Goal: Download file/media

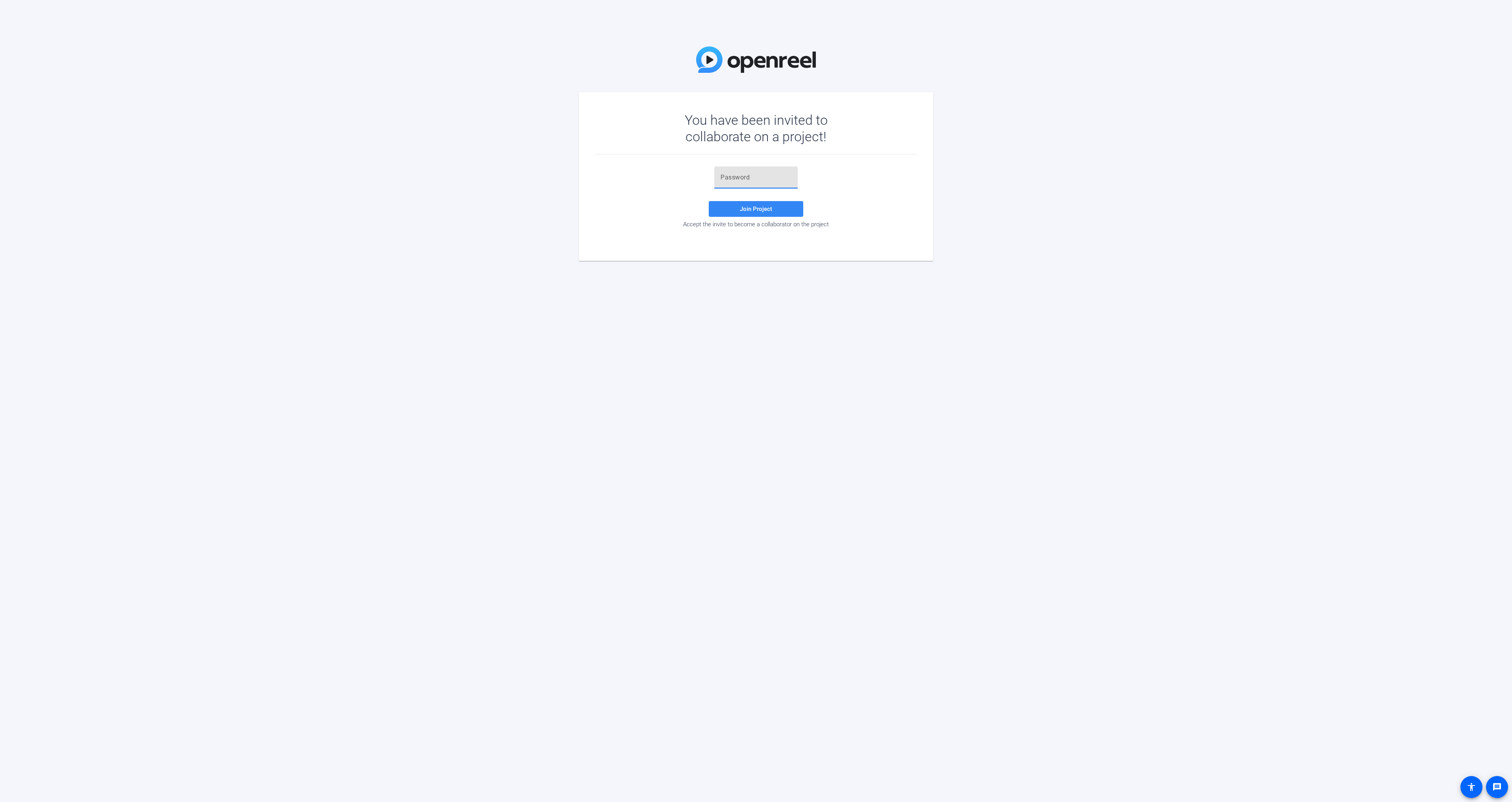
drag, startPoint x: 730, startPoint y: 177, endPoint x: 740, endPoint y: 208, distance: 32.6
click at [730, 177] on input "text" at bounding box center [756, 177] width 71 height 9
paste input "TXXLw("
type input "TXXLw("
drag, startPoint x: 735, startPoint y: 209, endPoint x: 769, endPoint y: 242, distance: 47.4
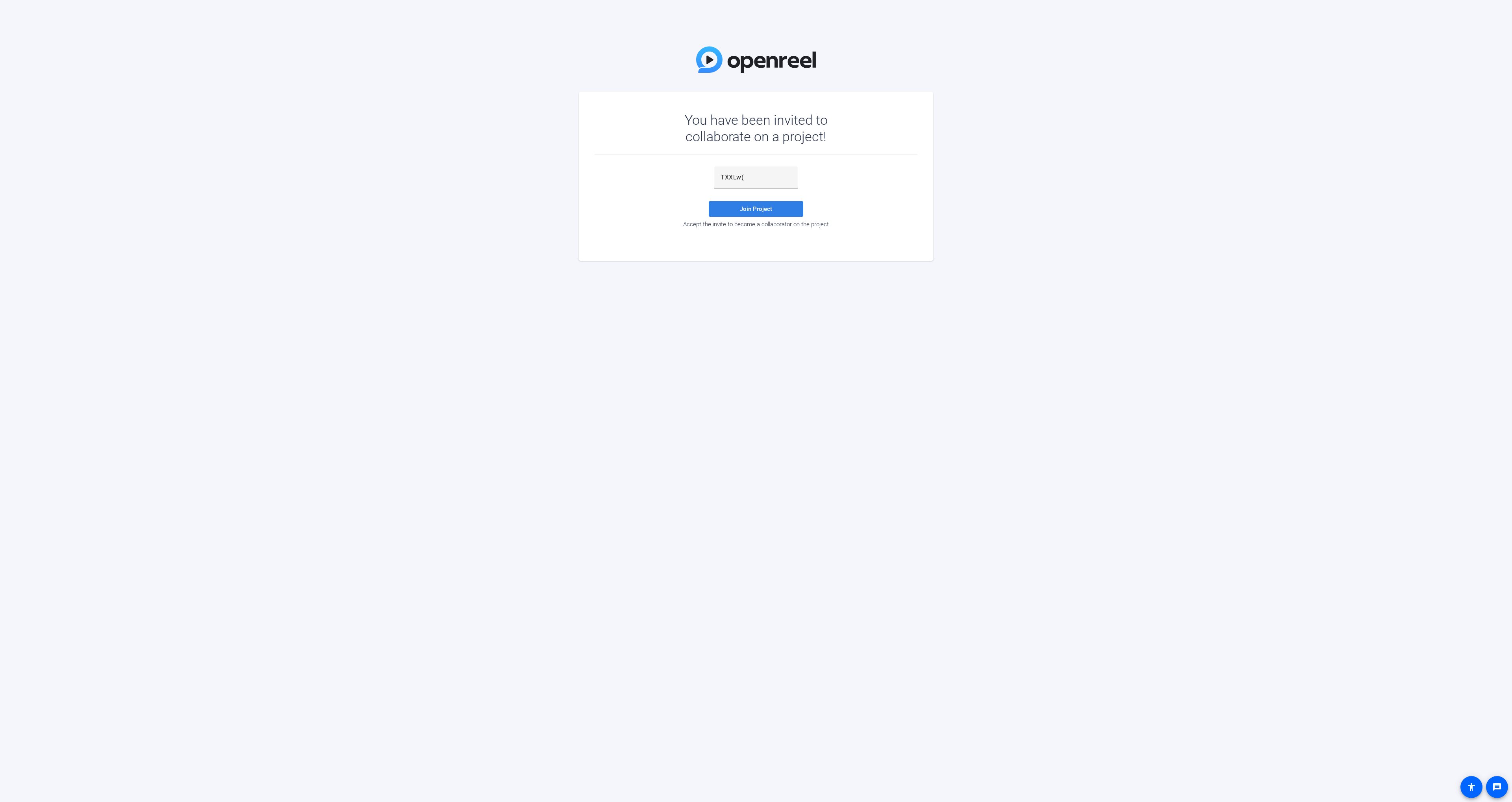
click at [735, 209] on span at bounding box center [756, 209] width 94 height 19
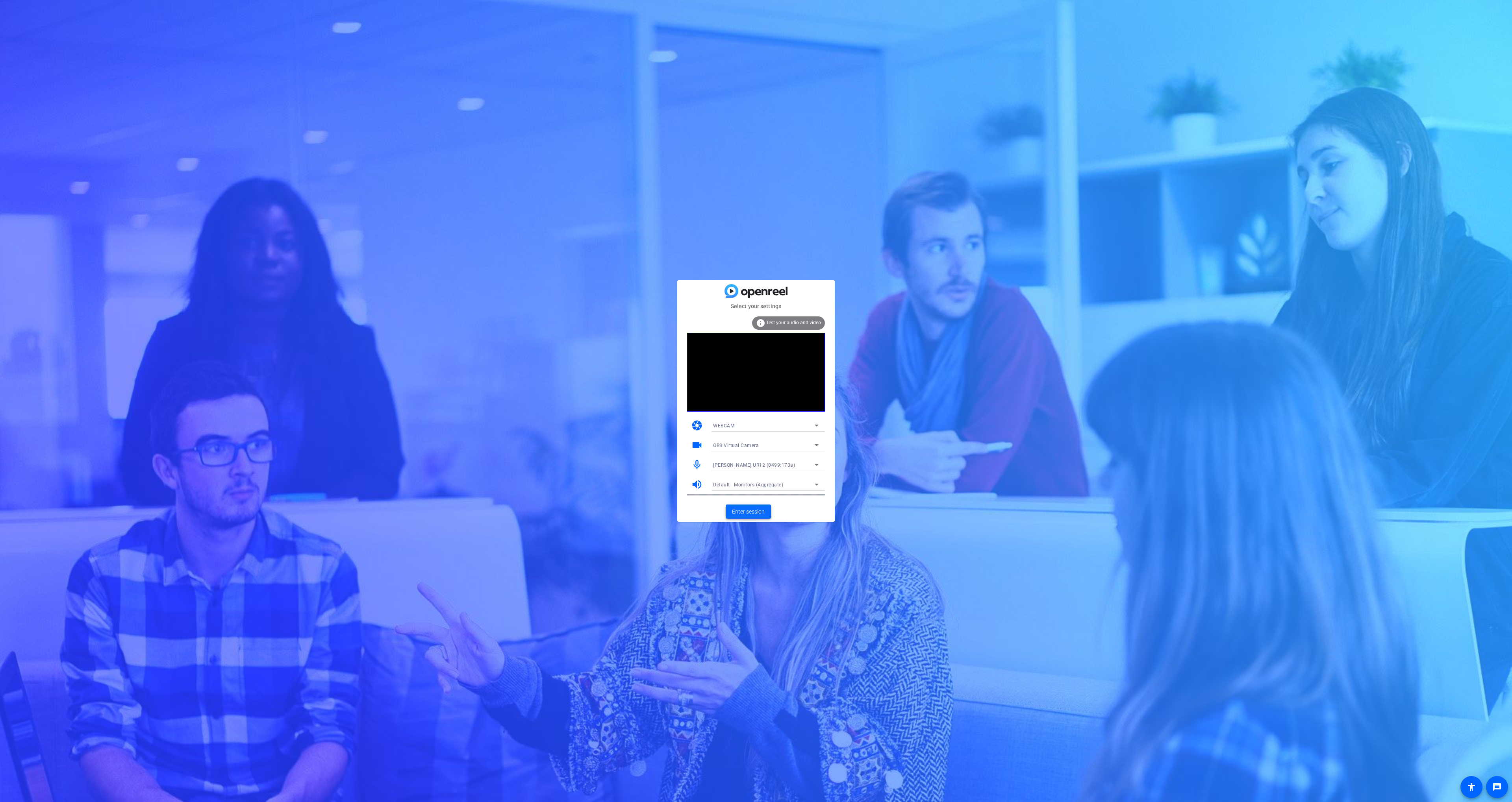
click at [760, 509] on span "Enter session" at bounding box center [748, 512] width 33 height 8
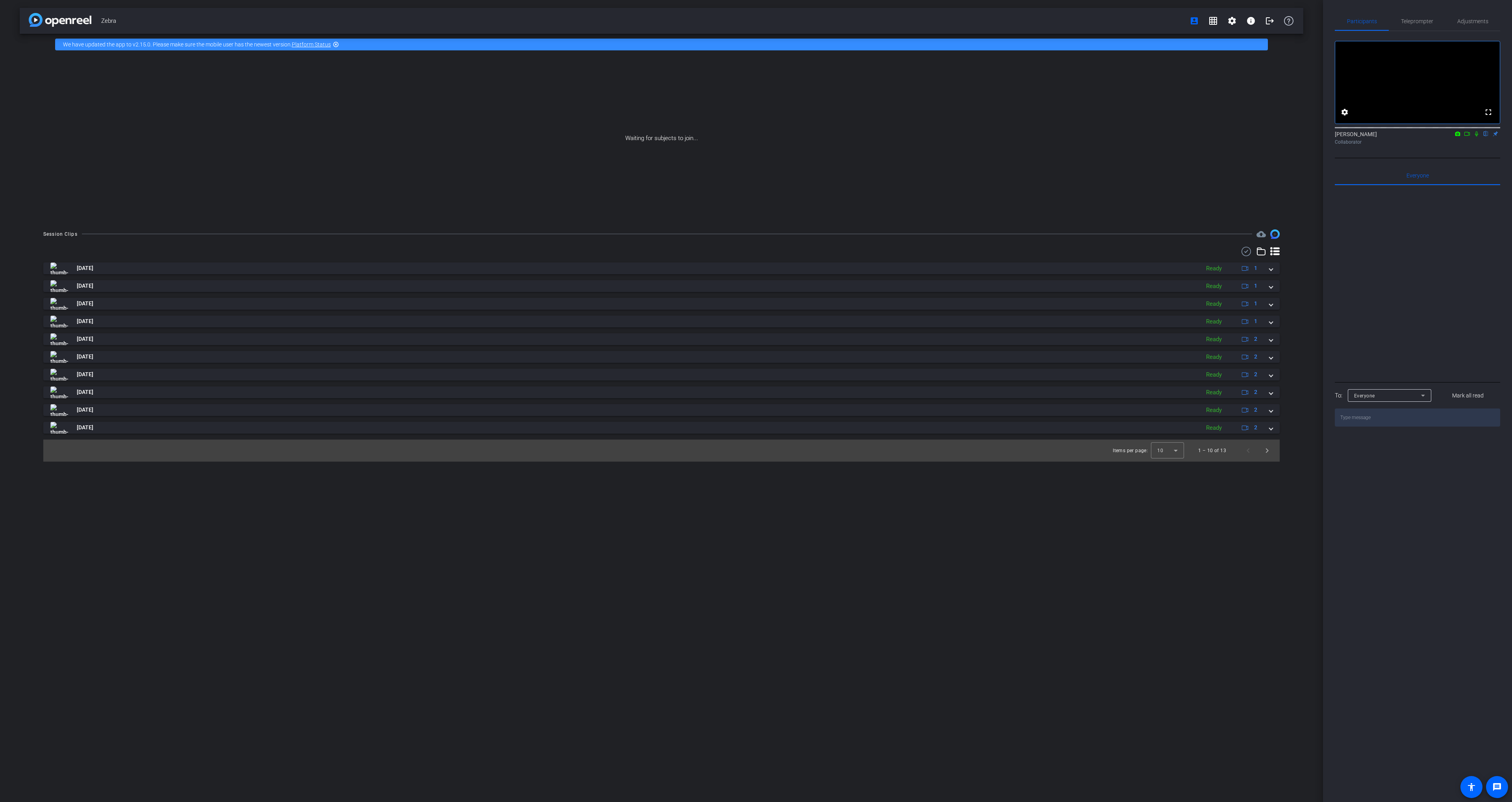
click at [1477, 137] on icon at bounding box center [1477, 134] width 7 height 6
click at [1470, 137] on icon at bounding box center [1468, 134] width 7 height 6
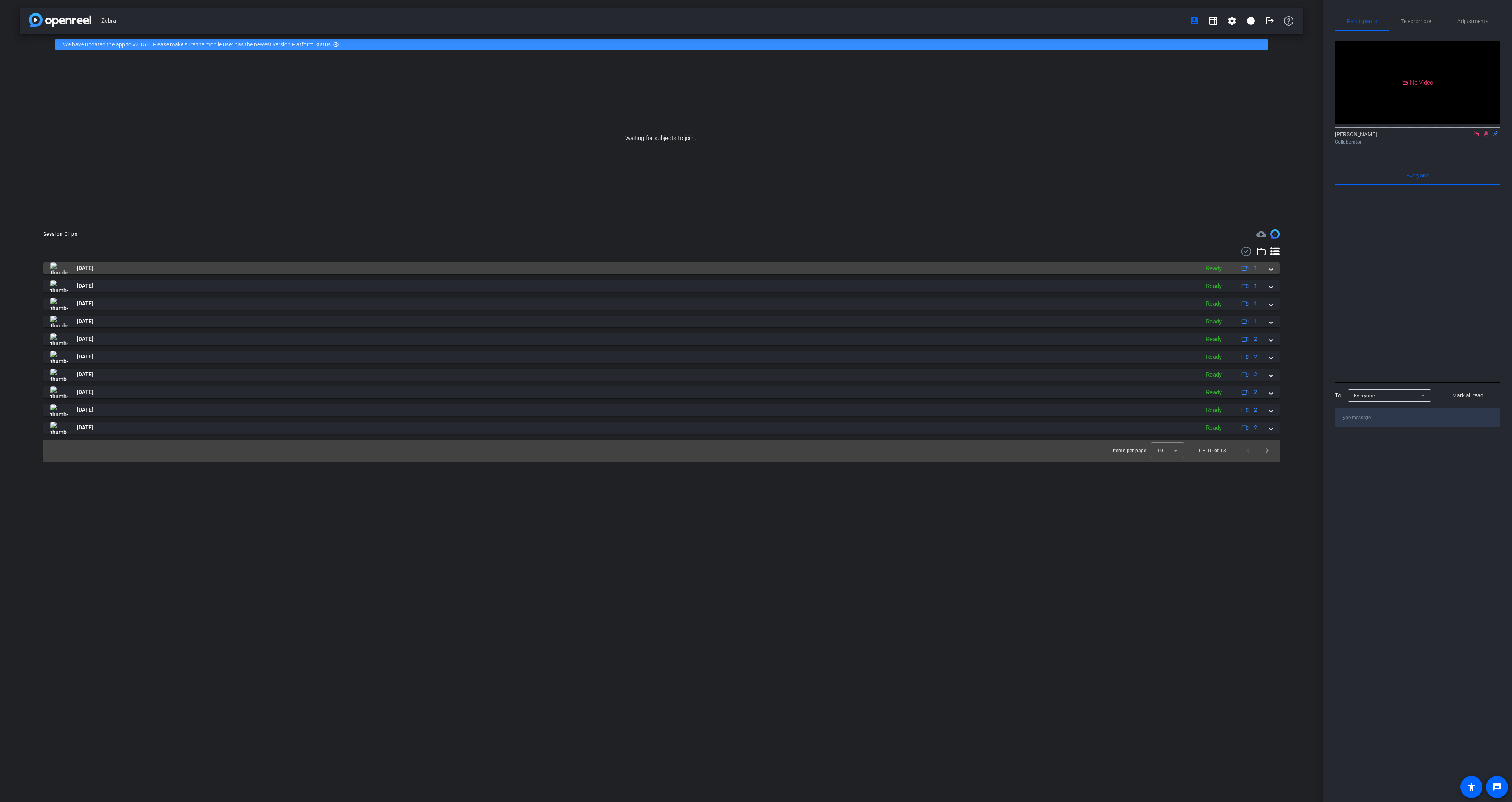
click at [1005, 263] on mat-panel-title "[DATE]" at bounding box center [623, 269] width 1145 height 12
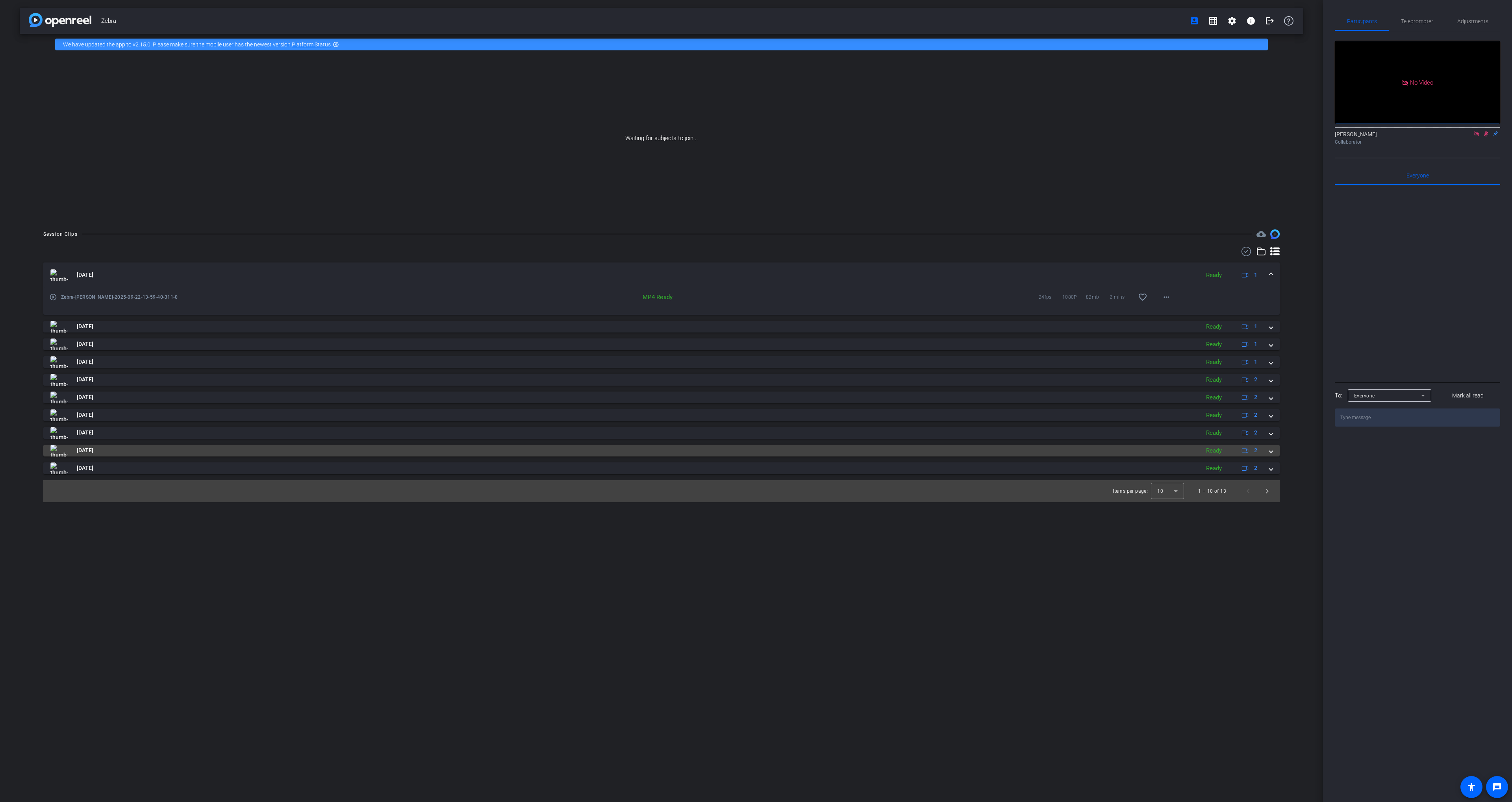
click at [879, 452] on mat-panel-title "[DATE]" at bounding box center [623, 451] width 1145 height 12
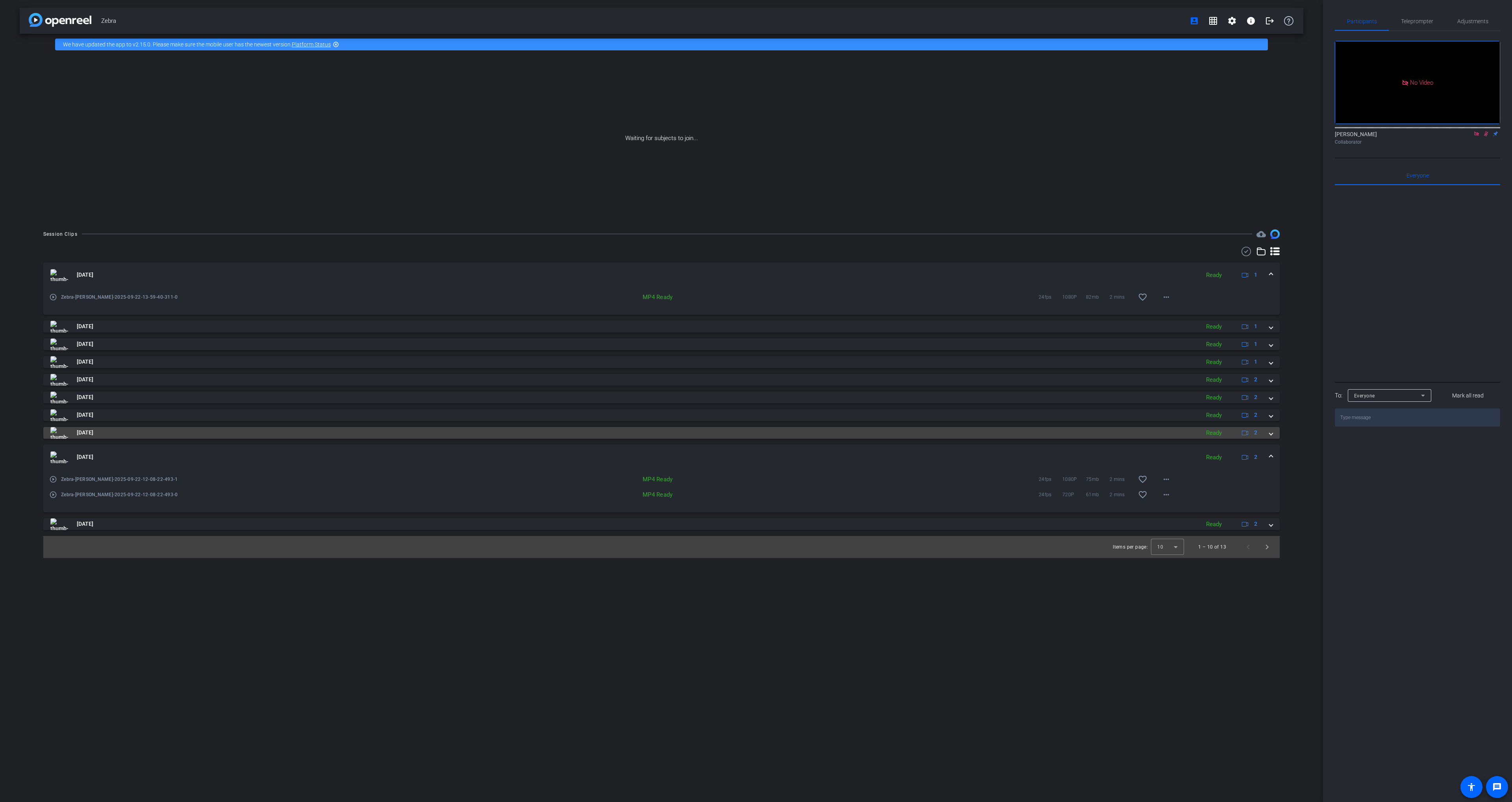
click at [885, 434] on mat-panel-title "[DATE]" at bounding box center [623, 433] width 1145 height 12
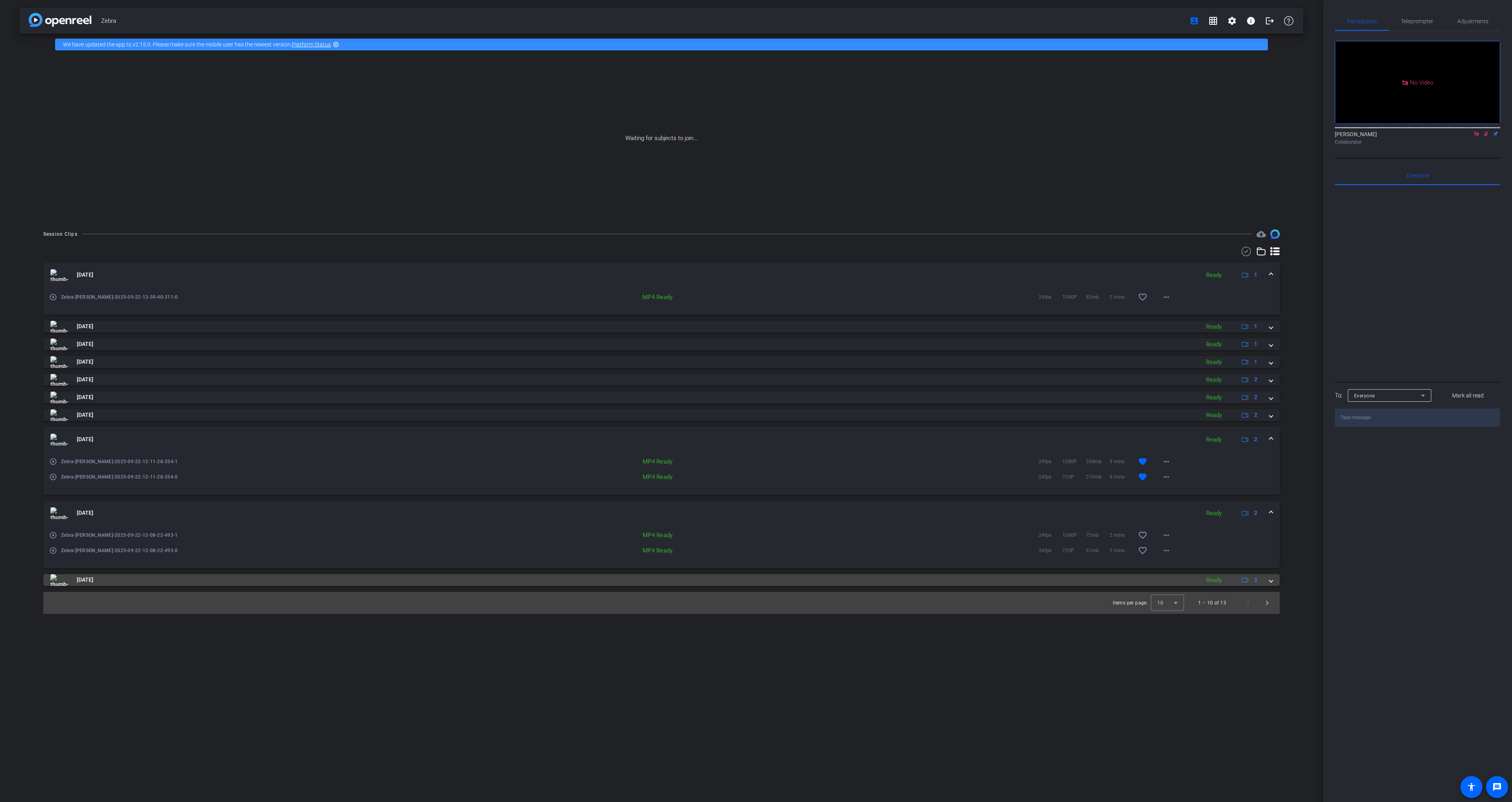
click at [1010, 578] on mat-panel-title "[DATE]" at bounding box center [623, 580] width 1145 height 12
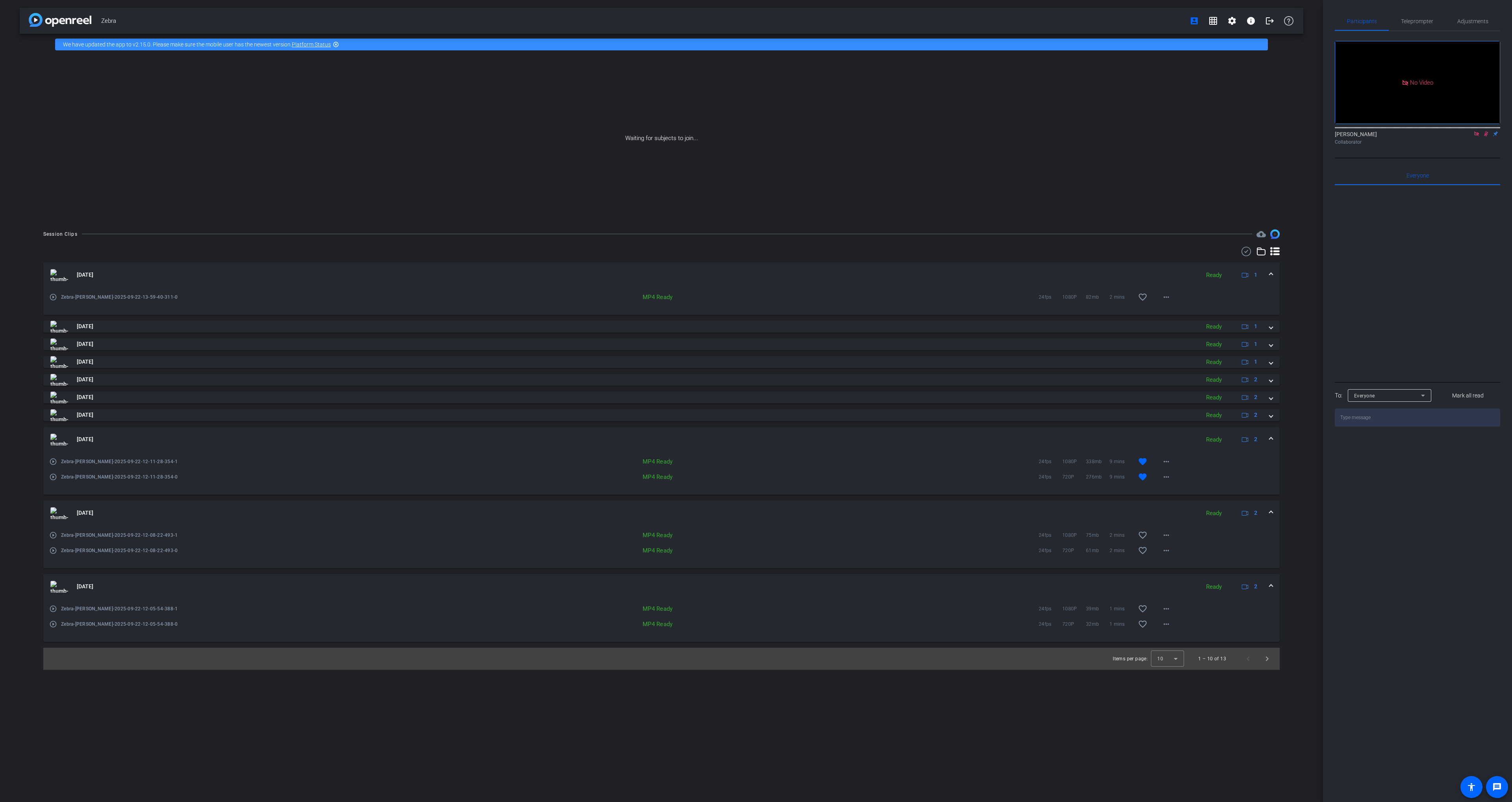
click at [1014, 577] on mat-expansion-panel-header "[DATE] Ready 2" at bounding box center [661, 587] width 1236 height 25
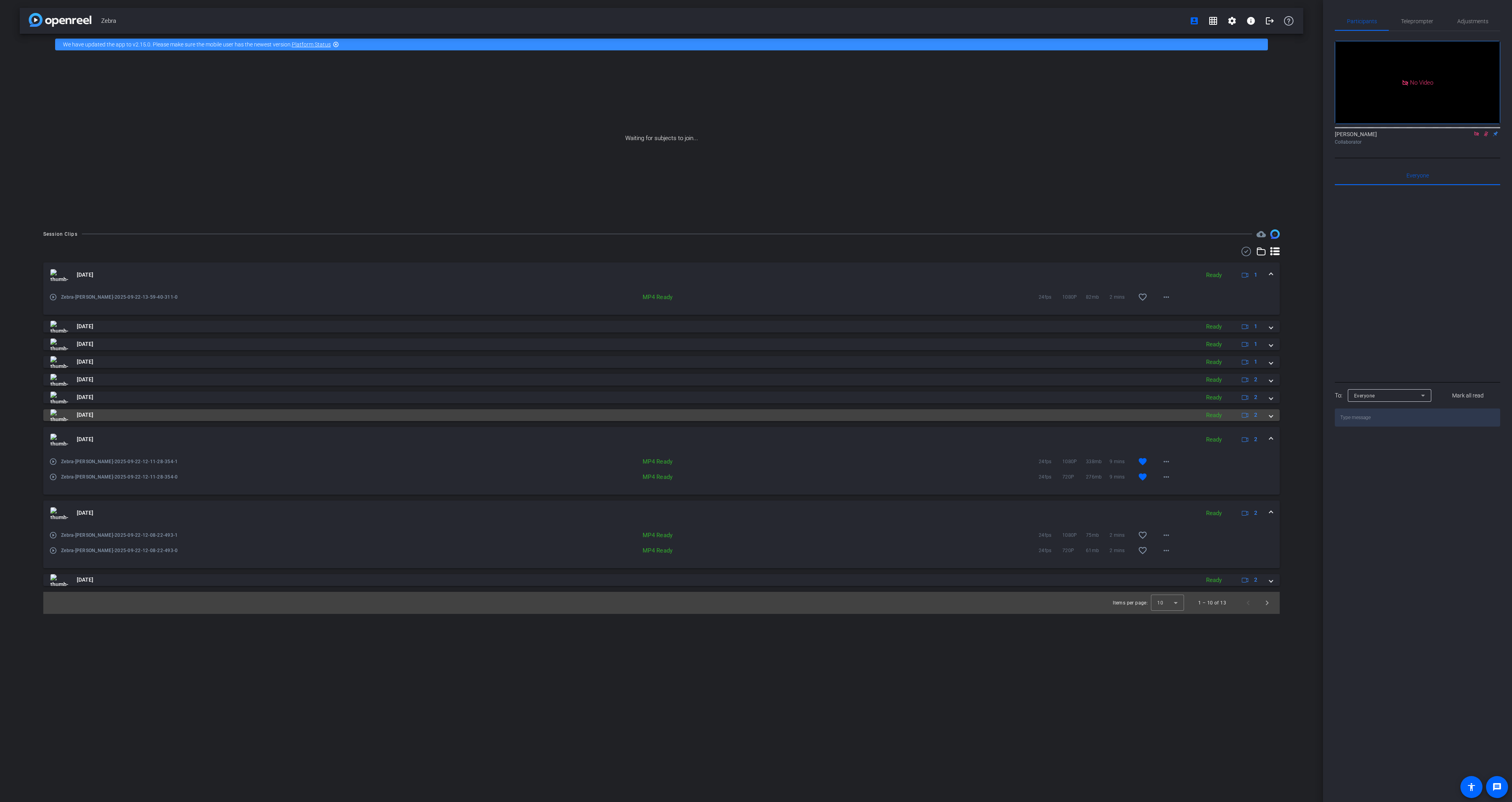
click at [1032, 421] on div "[DATE] Ready 1 play_circle_outline Zebra-[PERSON_NAME]-2025-09-22-13-59-40-311-…" at bounding box center [661, 425] width 1236 height 324
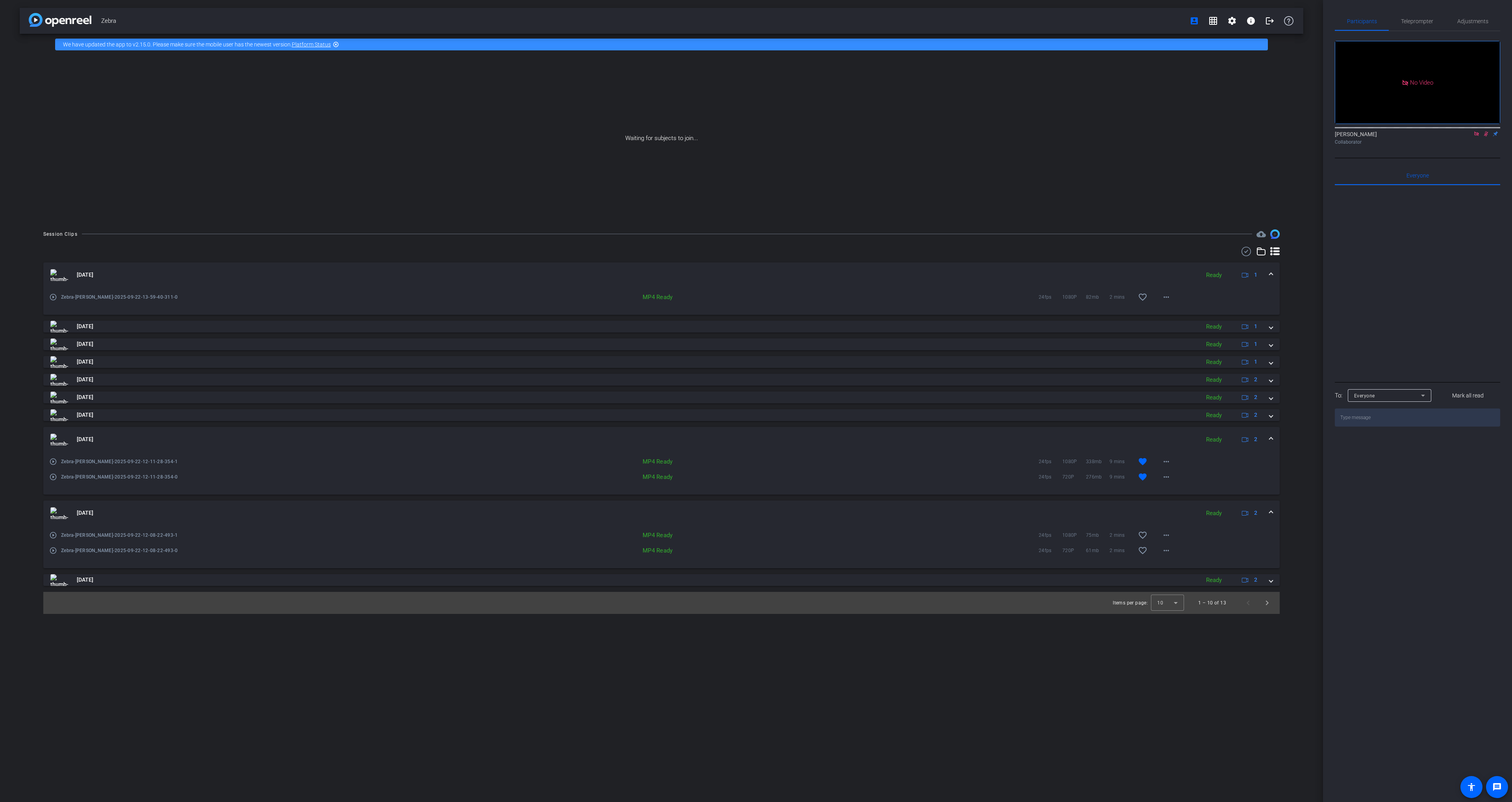
drag, startPoint x: 1031, startPoint y: 415, endPoint x: 1031, endPoint y: 404, distance: 11.0
click at [1031, 413] on mat-panel-title "[DATE]" at bounding box center [623, 416] width 1145 height 12
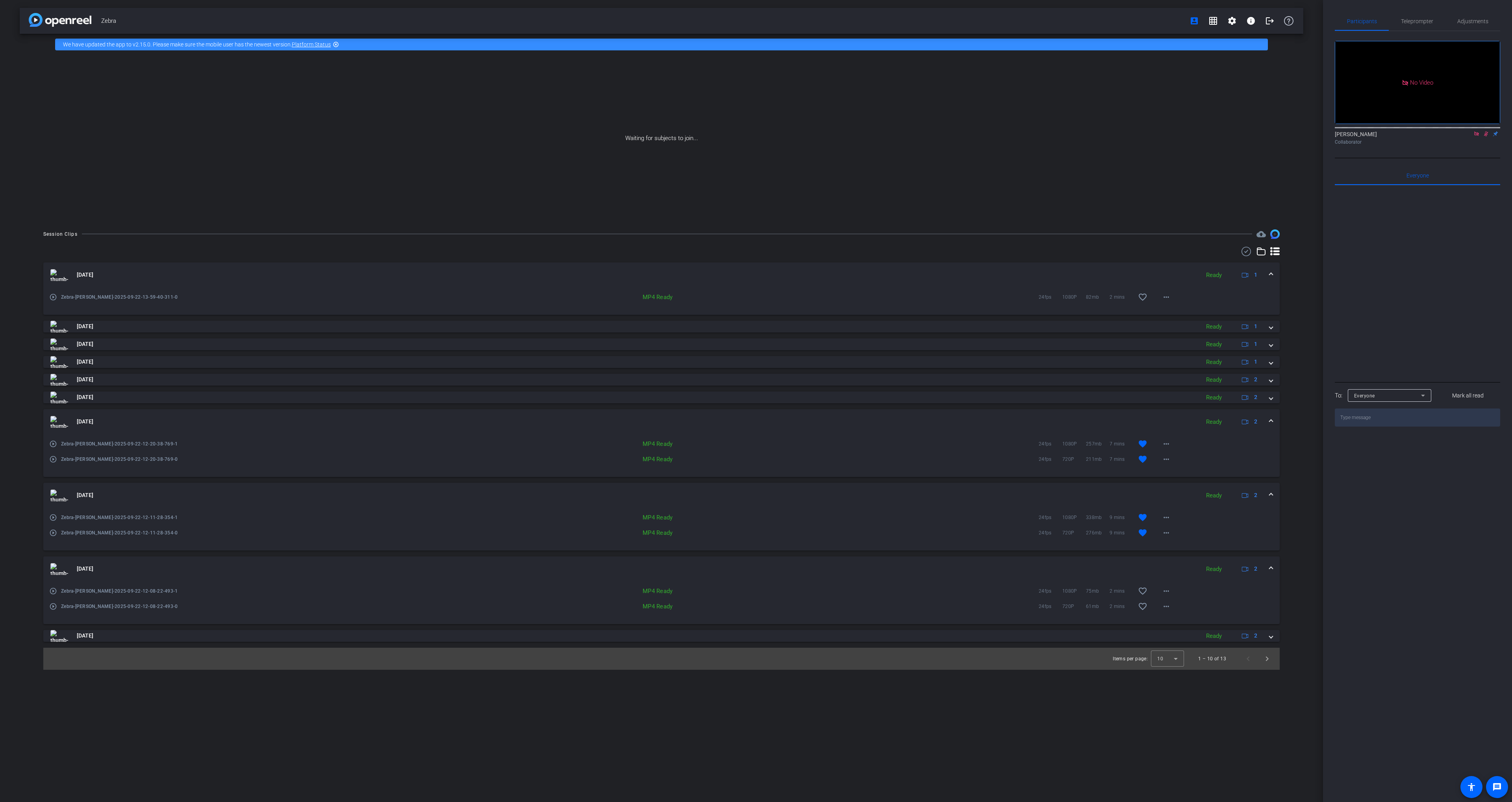
click at [1029, 386] on div "[DATE] Ready 1 play_circle_outline Zebra-[PERSON_NAME]-2025-09-22-13-59-40-311-…" at bounding box center [661, 452] width 1236 height 380
click at [1017, 389] on div "[DATE] Ready 1 play_circle_outline Zebra-[PERSON_NAME]-2025-09-22-13-59-40-311-…" at bounding box center [661, 452] width 1236 height 380
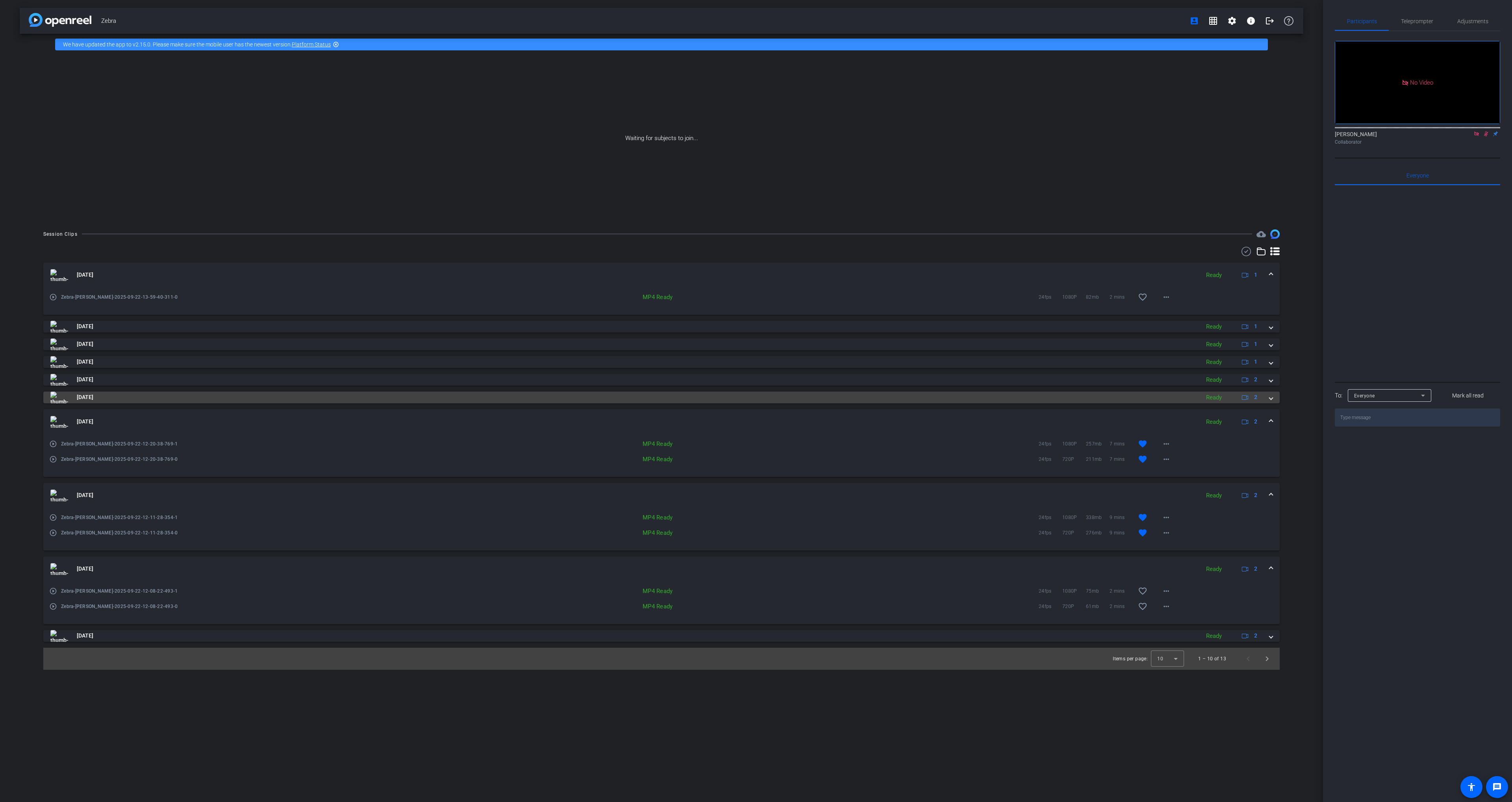
click at [1009, 393] on mat-panel-title "[DATE]" at bounding box center [623, 397] width 1145 height 12
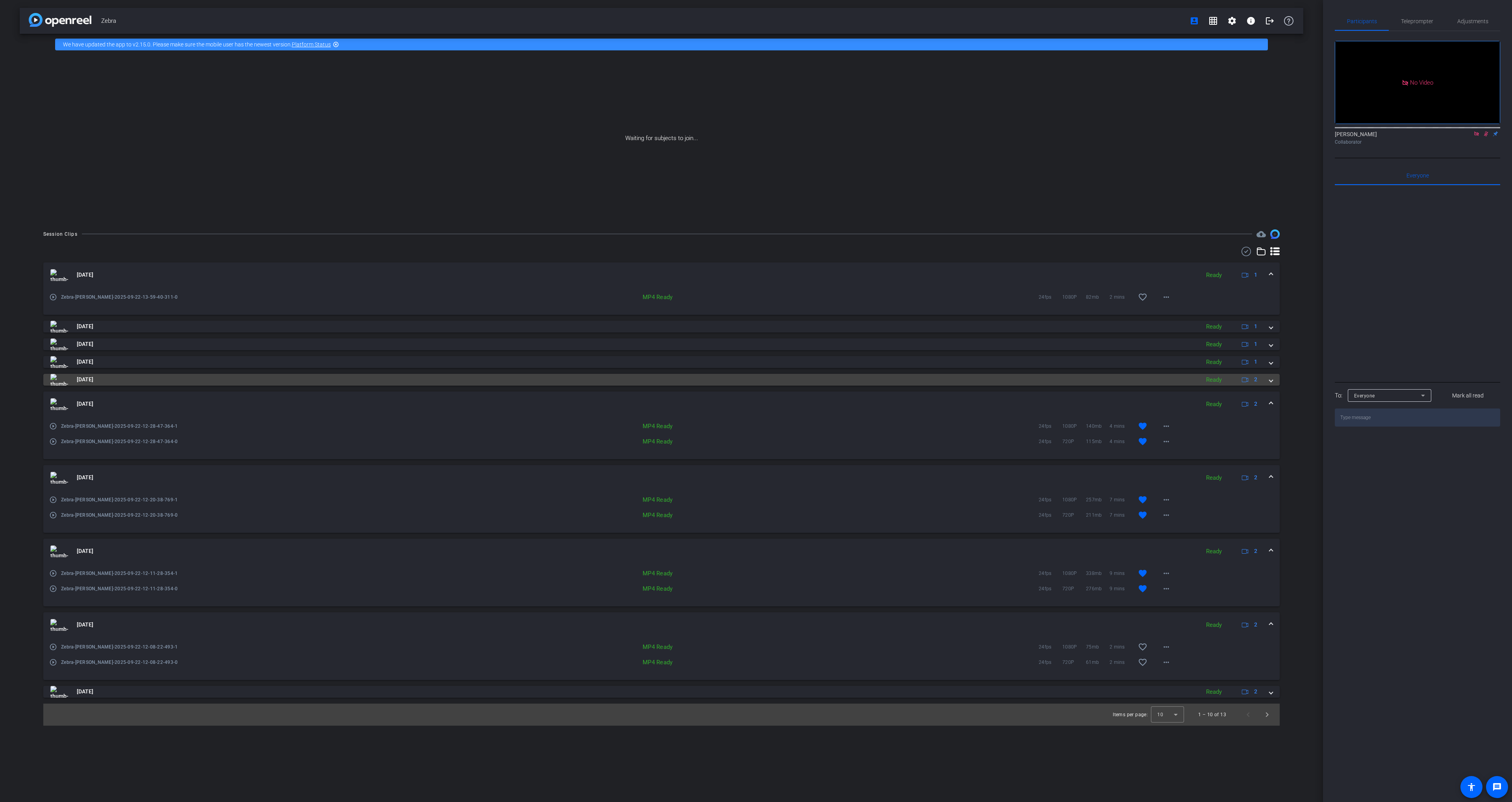
click at [1009, 382] on mat-panel-title "[DATE]" at bounding box center [623, 380] width 1145 height 12
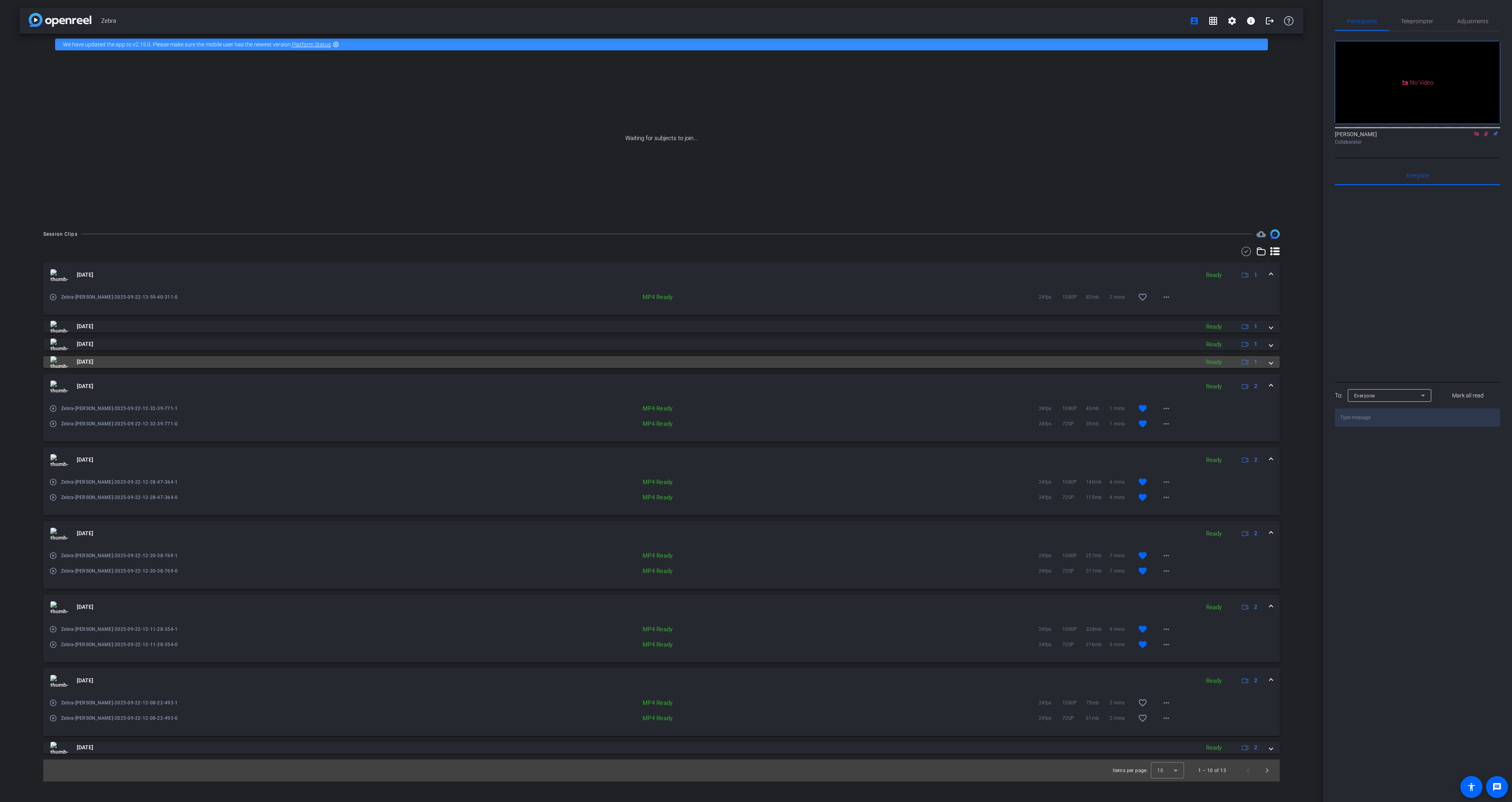
click at [1007, 361] on mat-panel-title "[DATE]" at bounding box center [623, 362] width 1145 height 12
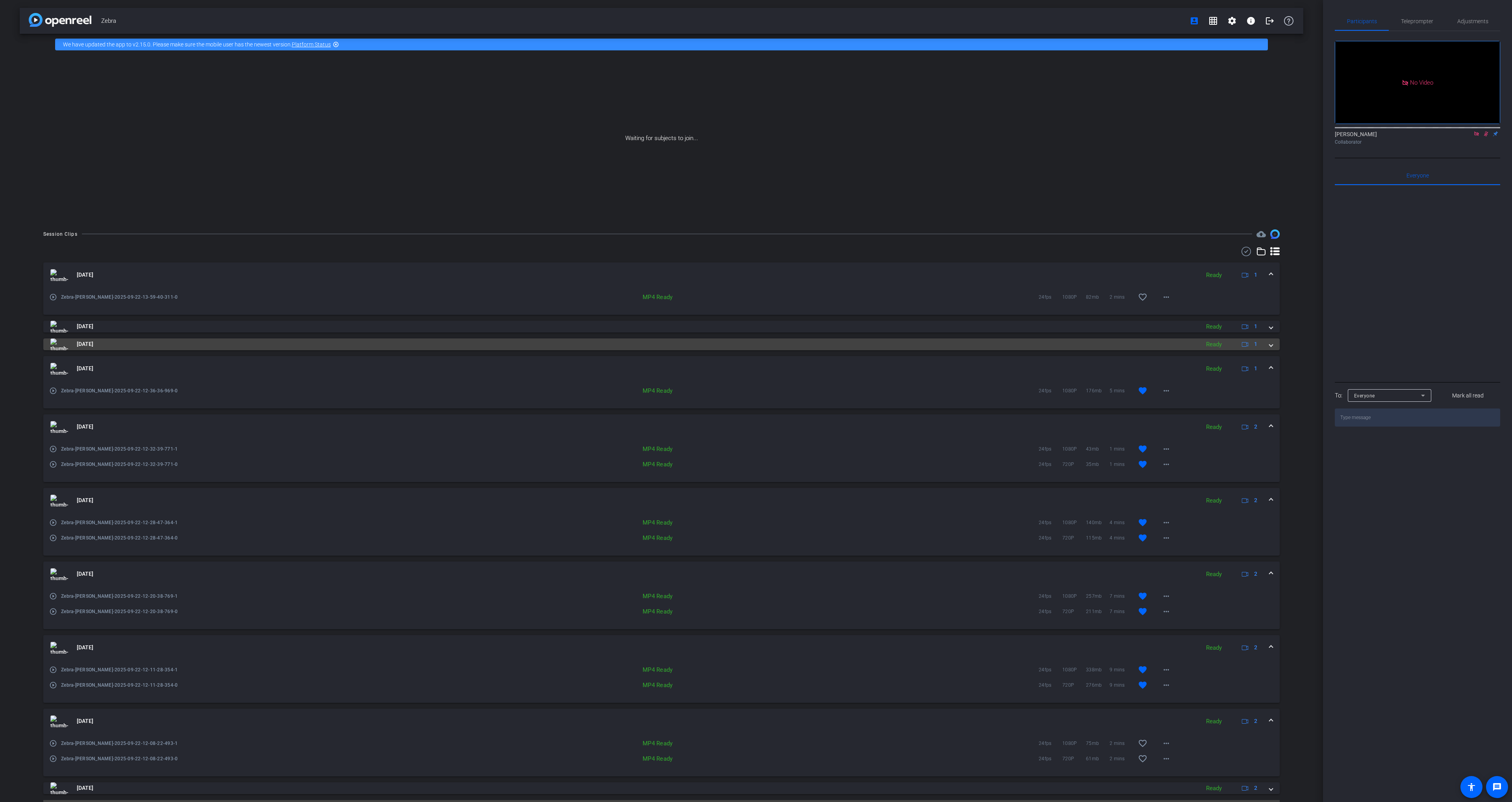
click at [1004, 345] on mat-panel-title "[DATE]" at bounding box center [623, 345] width 1145 height 12
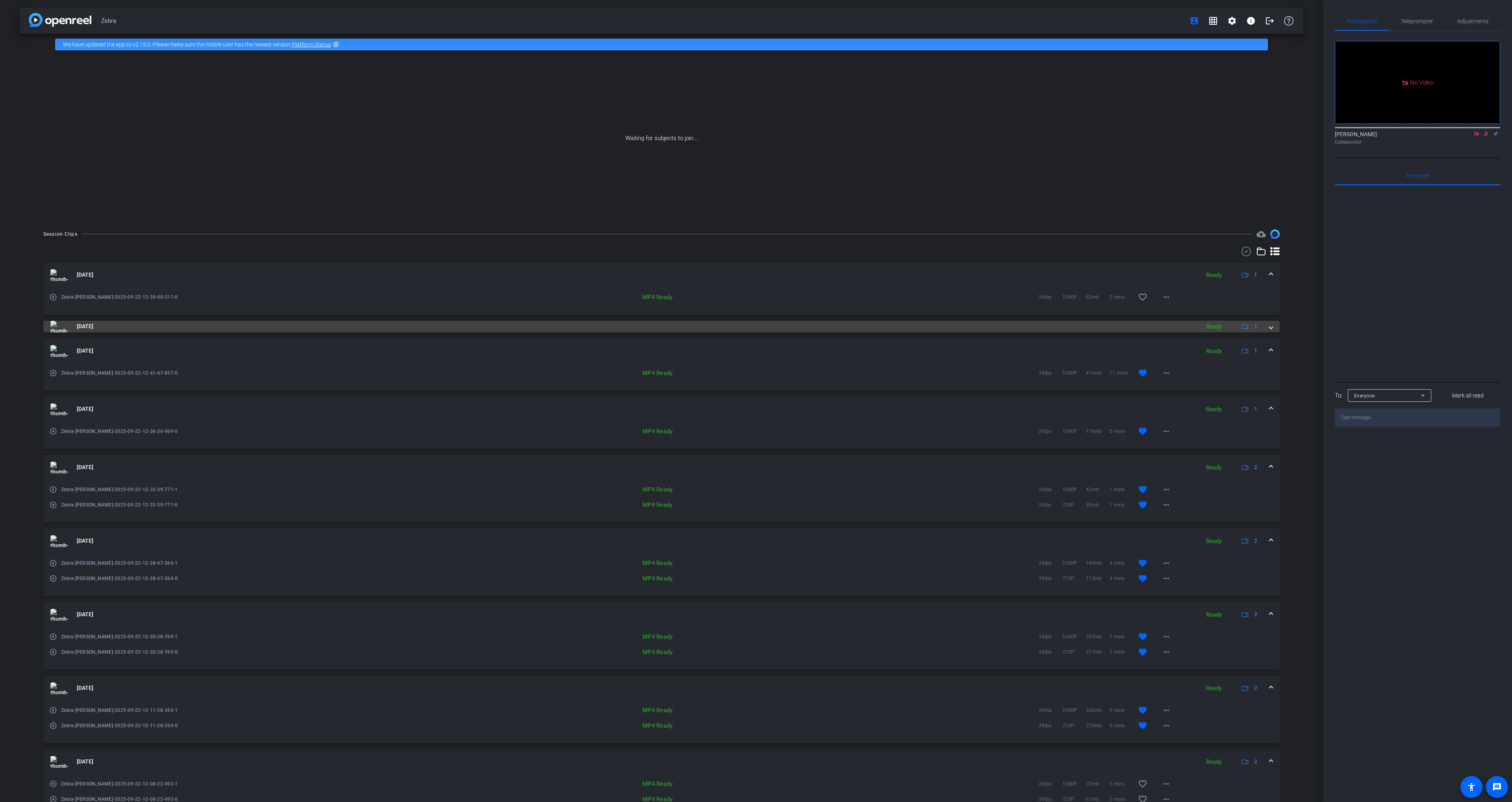
click at [1001, 323] on mat-panel-title "[DATE]" at bounding box center [623, 326] width 1145 height 12
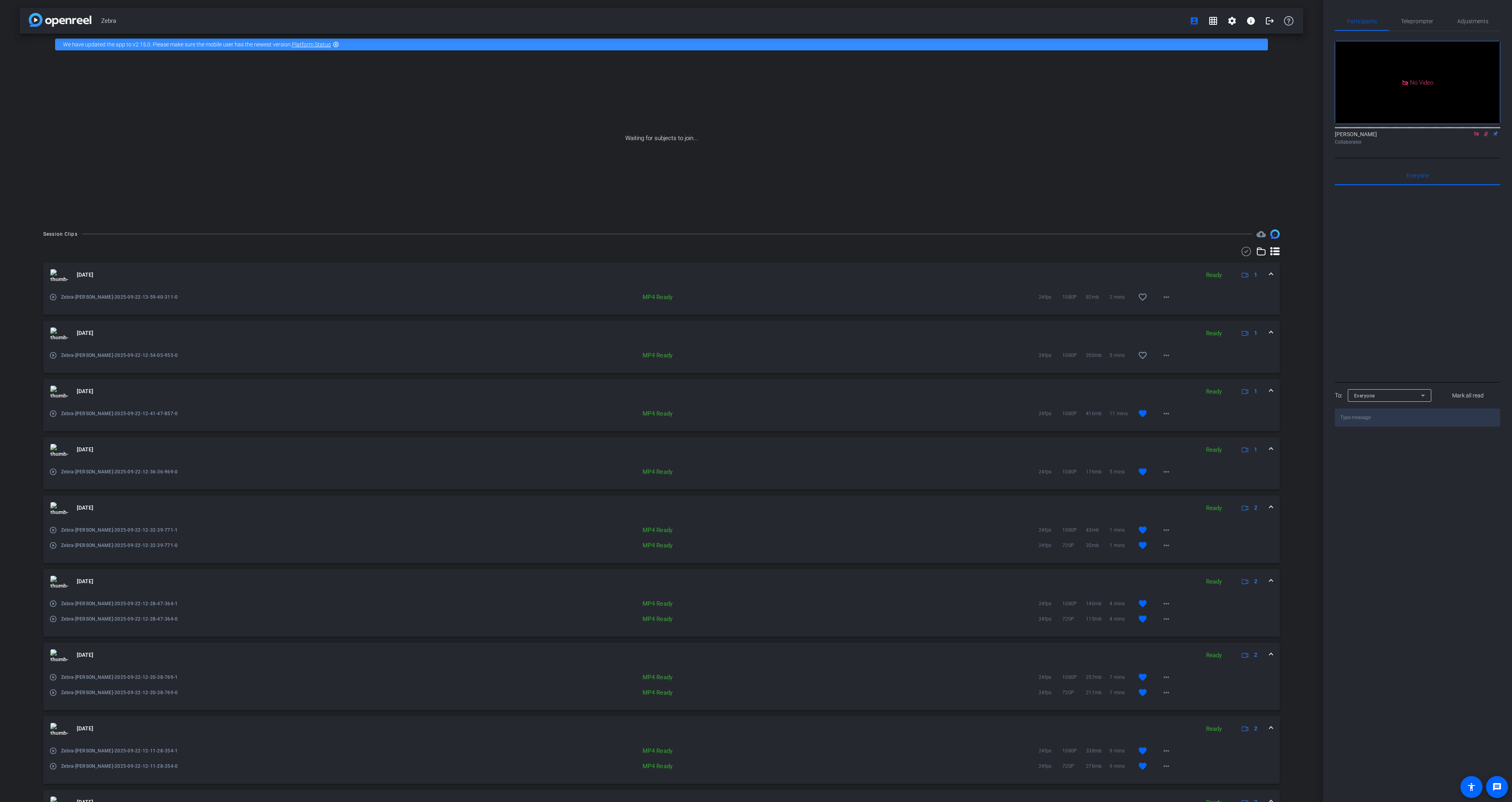
click at [1243, 250] on icon at bounding box center [1247, 251] width 12 height 9
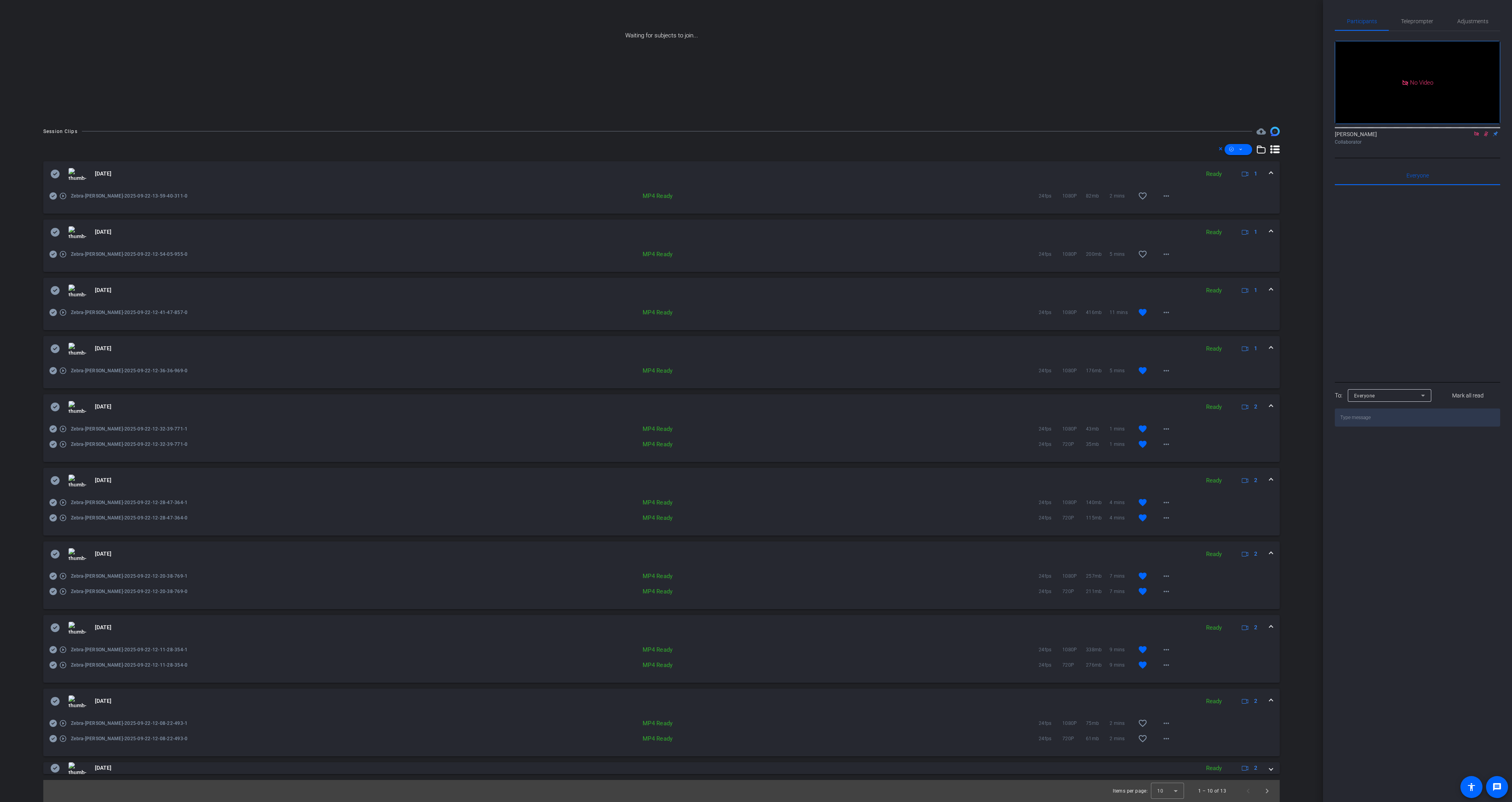
click at [55, 723] on icon at bounding box center [53, 724] width 8 height 8
drag, startPoint x: 54, startPoint y: 629, endPoint x: 63, endPoint y: 536, distance: 93.4
click at [54, 629] on icon at bounding box center [55, 628] width 9 height 8
drag, startPoint x: 50, startPoint y: 552, endPoint x: 55, endPoint y: 505, distance: 47.3
click at [51, 552] on icon at bounding box center [54, 554] width 9 height 9
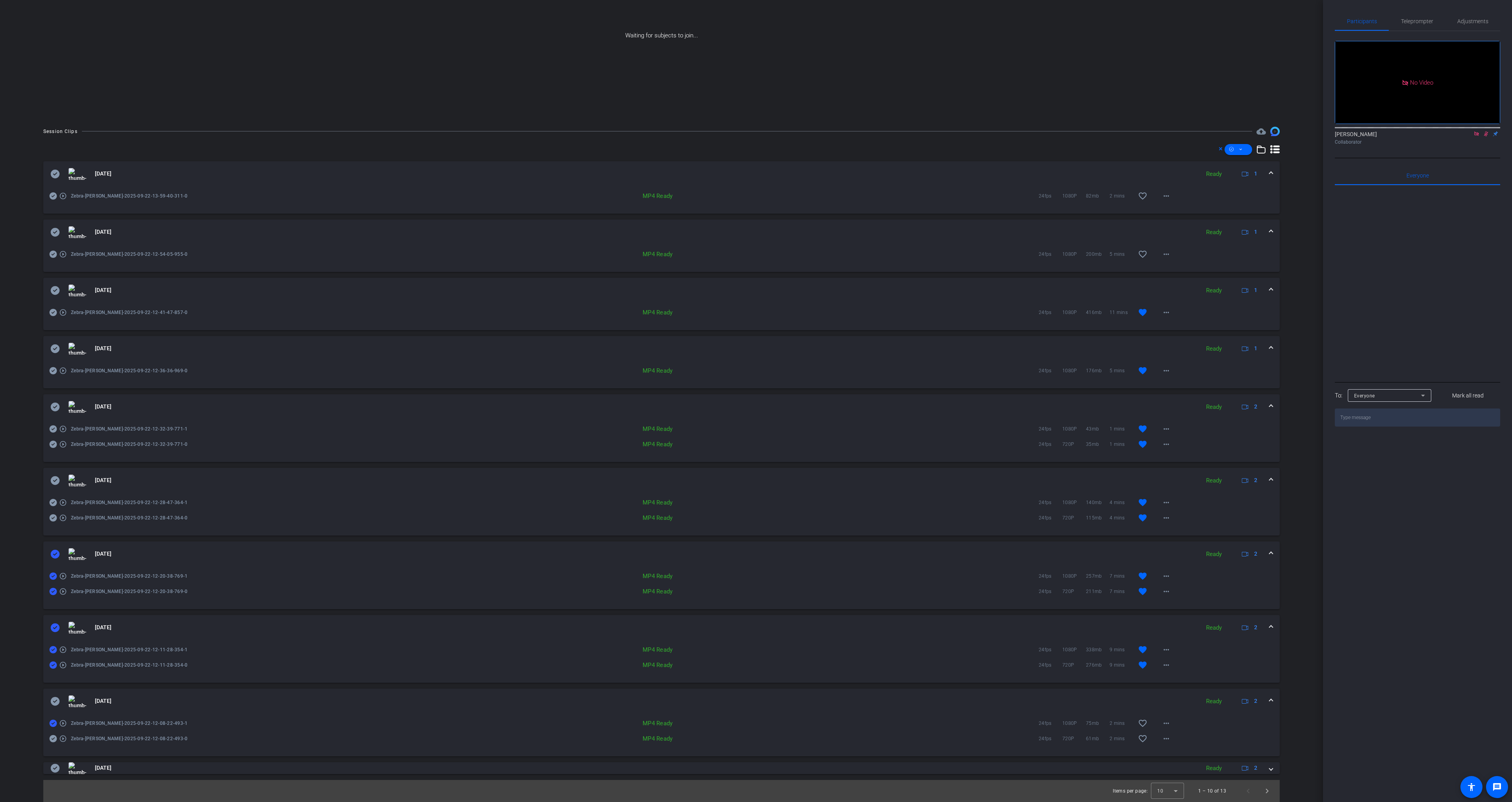
click at [54, 473] on mat-expansion-panel-header "[DATE] Ready 2" at bounding box center [661, 481] width 1236 height 25
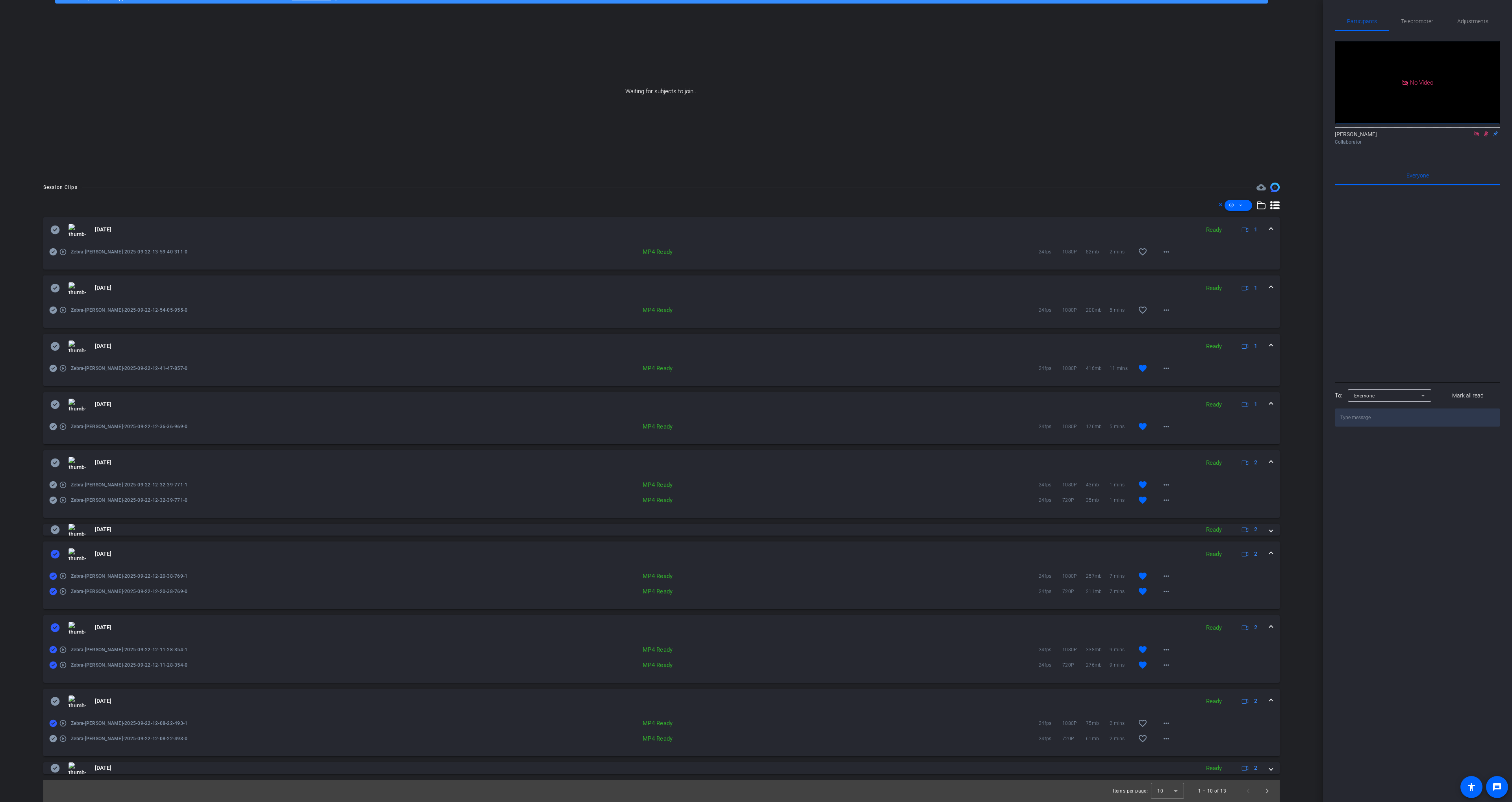
scroll to position [47, 0]
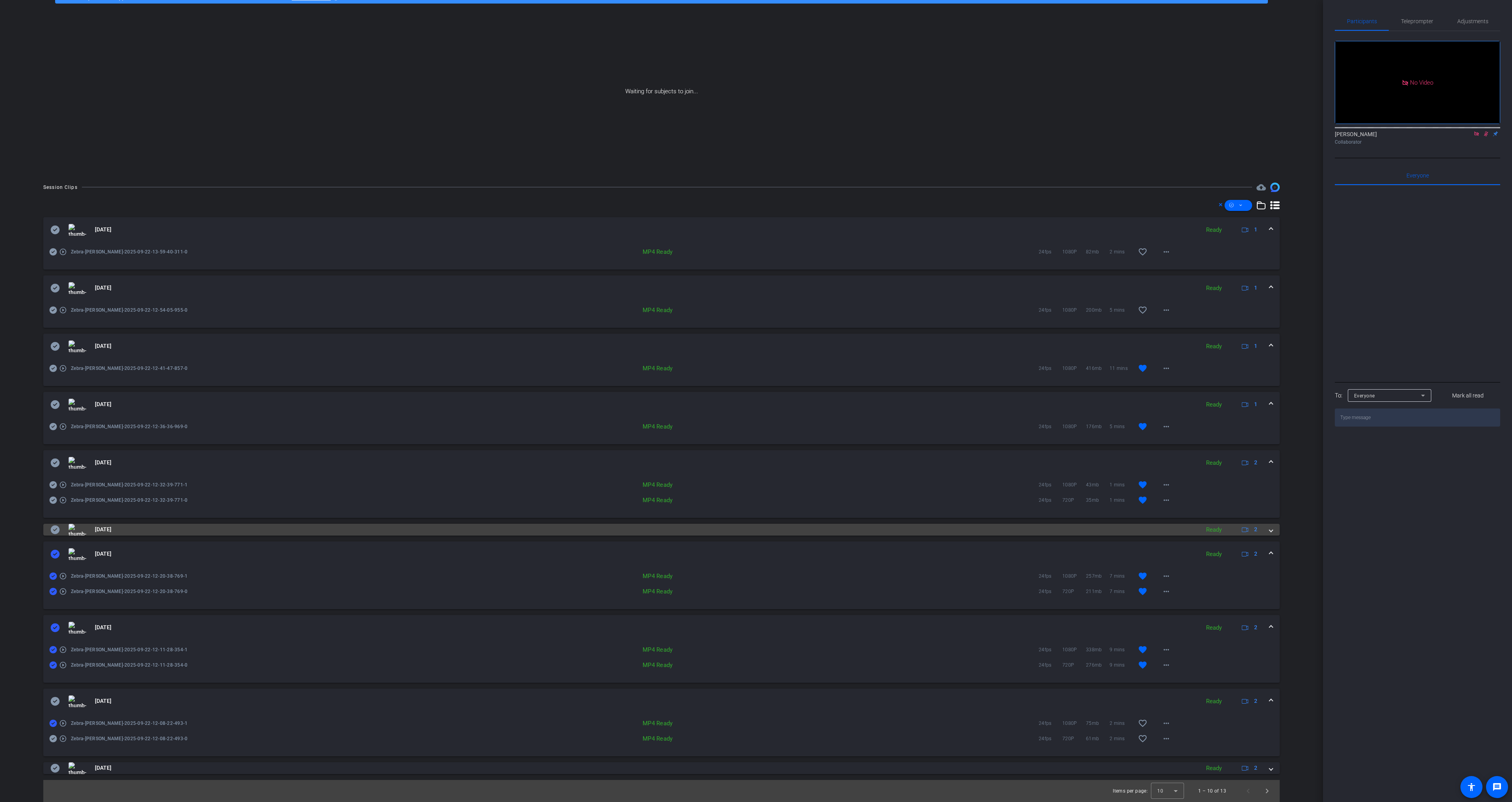
click at [57, 527] on icon at bounding box center [55, 530] width 9 height 8
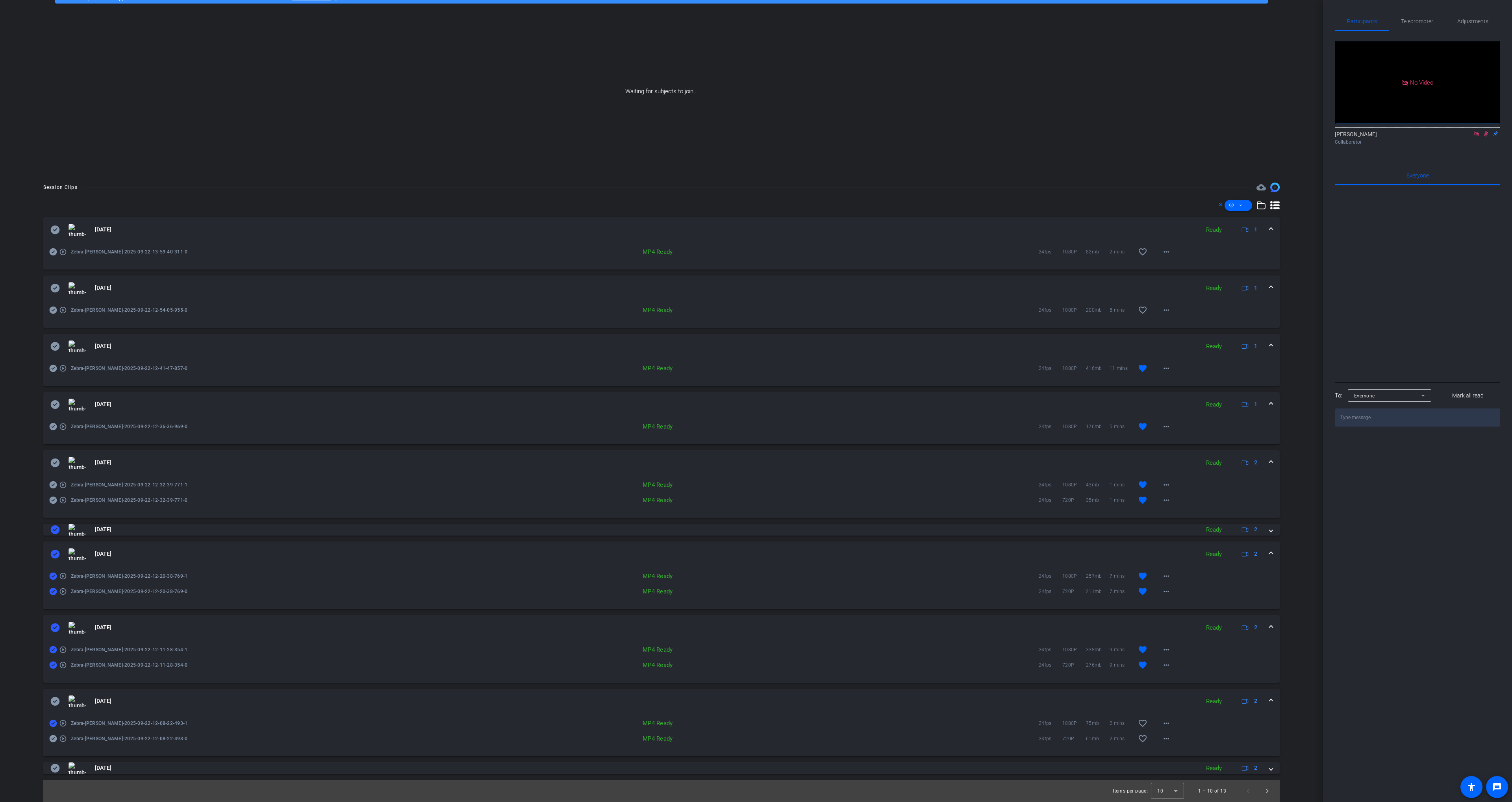
drag, startPoint x: 55, startPoint y: 461, endPoint x: 63, endPoint y: 417, distance: 44.7
click at [55, 461] on icon at bounding box center [55, 463] width 9 height 8
click at [56, 401] on icon at bounding box center [55, 405] width 9 height 8
drag, startPoint x: 53, startPoint y: 346, endPoint x: 57, endPoint y: 288, distance: 58.1
click at [53, 346] on icon at bounding box center [54, 346] width 9 height 9
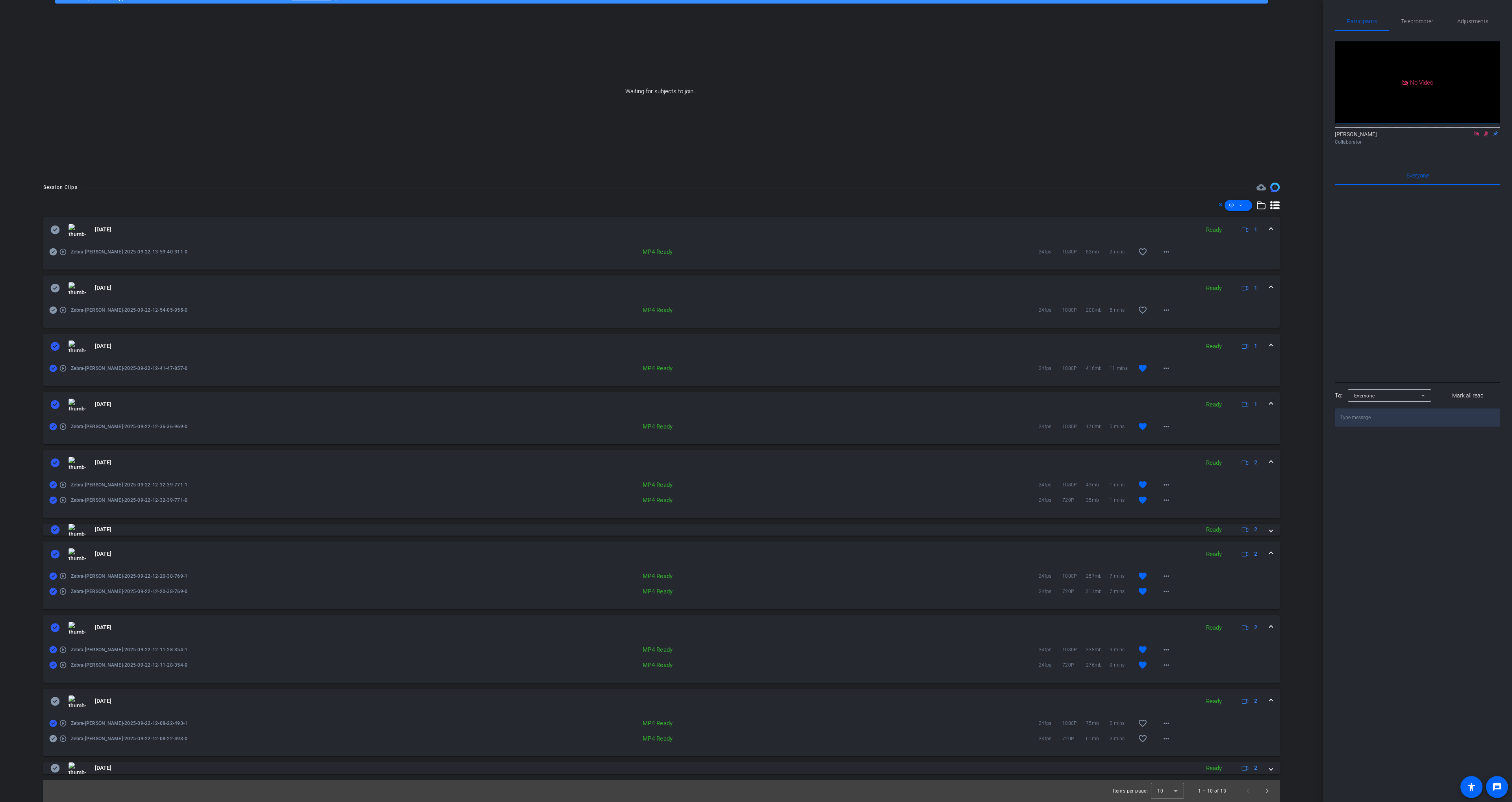
click at [55, 286] on icon at bounding box center [55, 288] width 9 height 8
click at [53, 230] on icon at bounding box center [54, 230] width 9 height 9
click at [1241, 205] on icon at bounding box center [1241, 205] width 4 height 10
click at [1257, 250] on span "Download MP4" at bounding box center [1252, 247] width 42 height 9
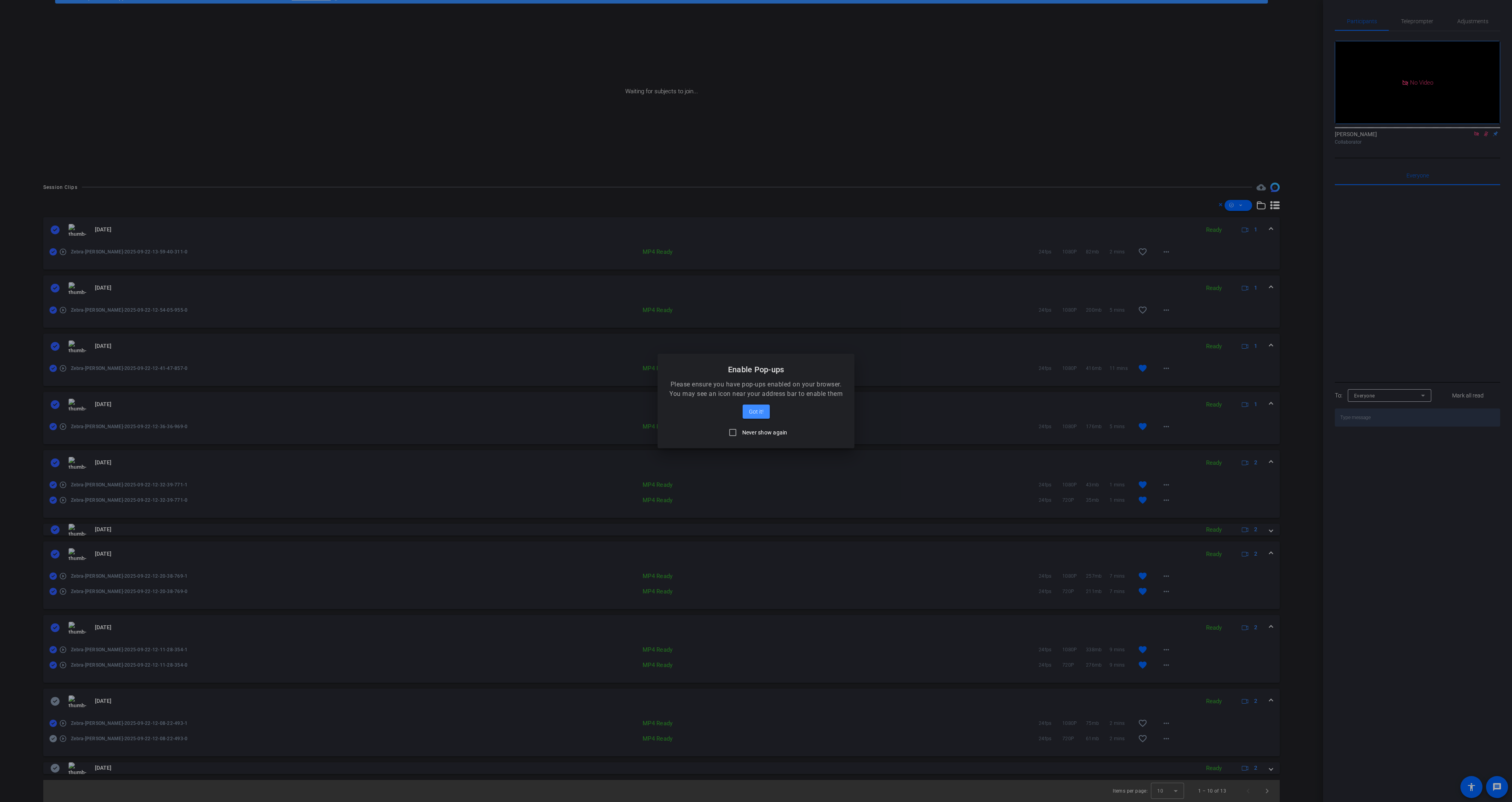
click at [755, 431] on label "Never show again" at bounding box center [764, 432] width 47 height 8
click at [741, 431] on input "Never show again" at bounding box center [732, 432] width 16 height 16
checkbox input "true"
click at [756, 414] on span "Got it!" at bounding box center [756, 411] width 14 height 9
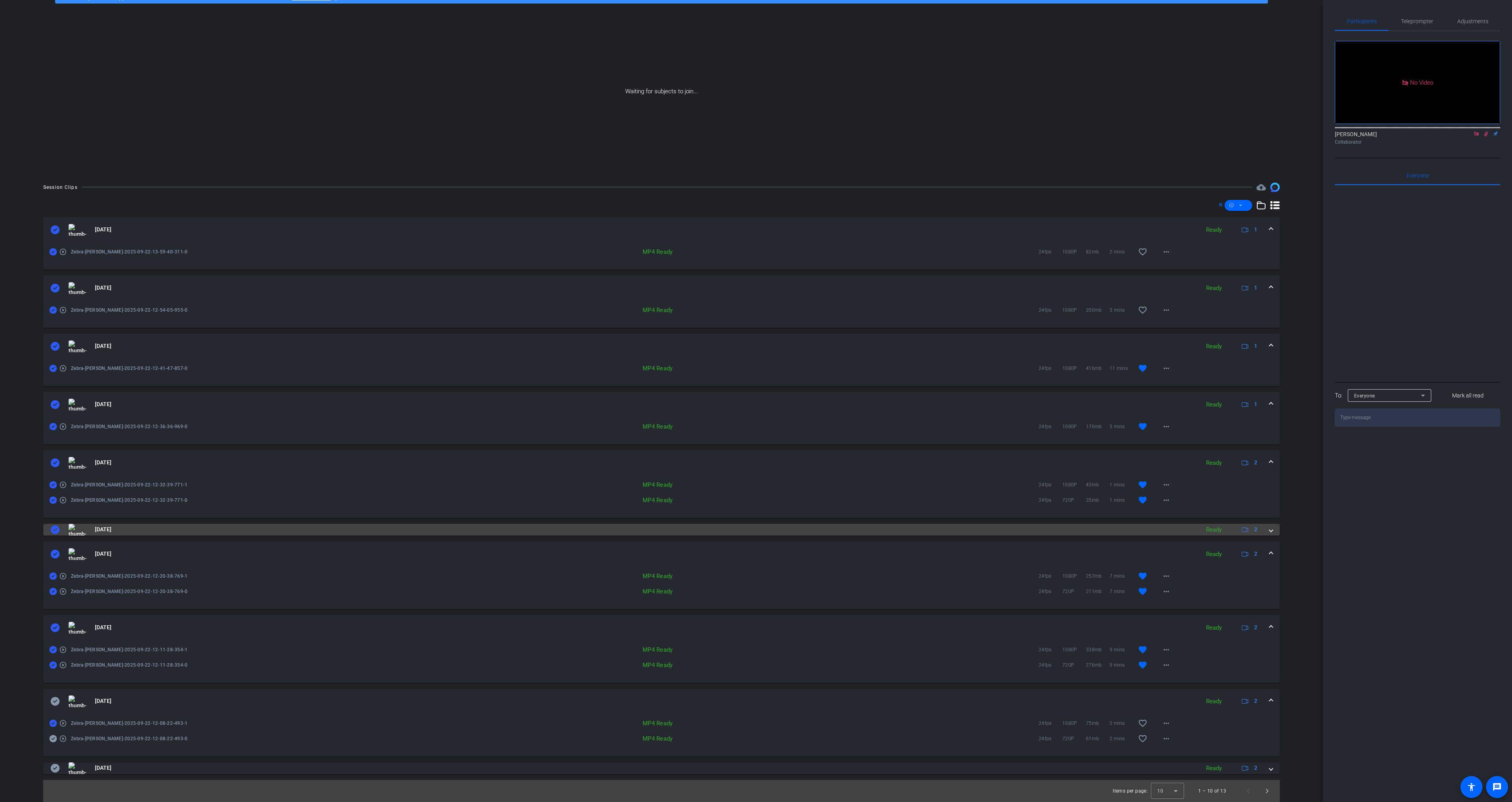
click at [363, 532] on mat-panel-title "[DATE]" at bounding box center [623, 530] width 1145 height 12
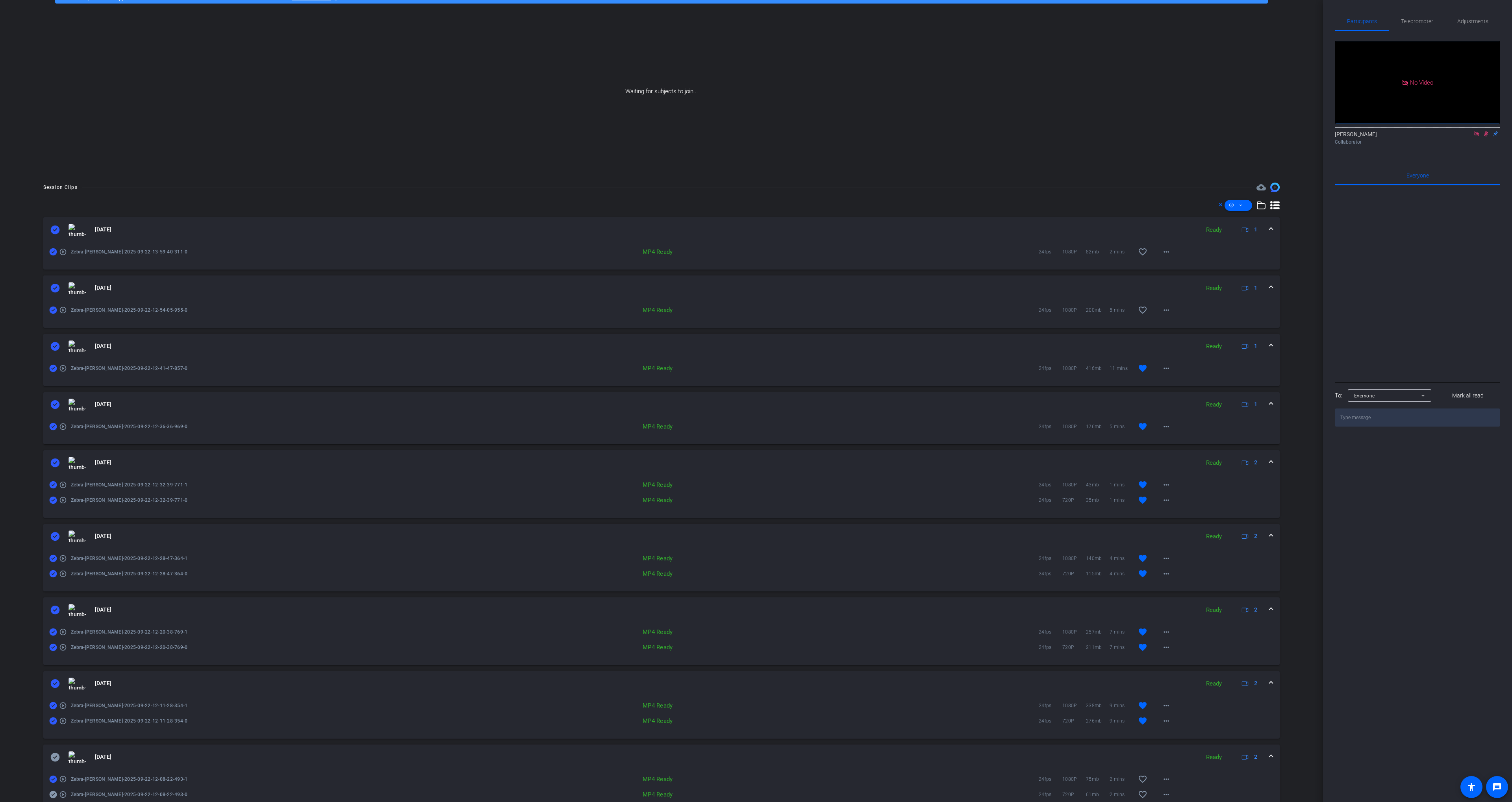
scroll to position [103, 0]
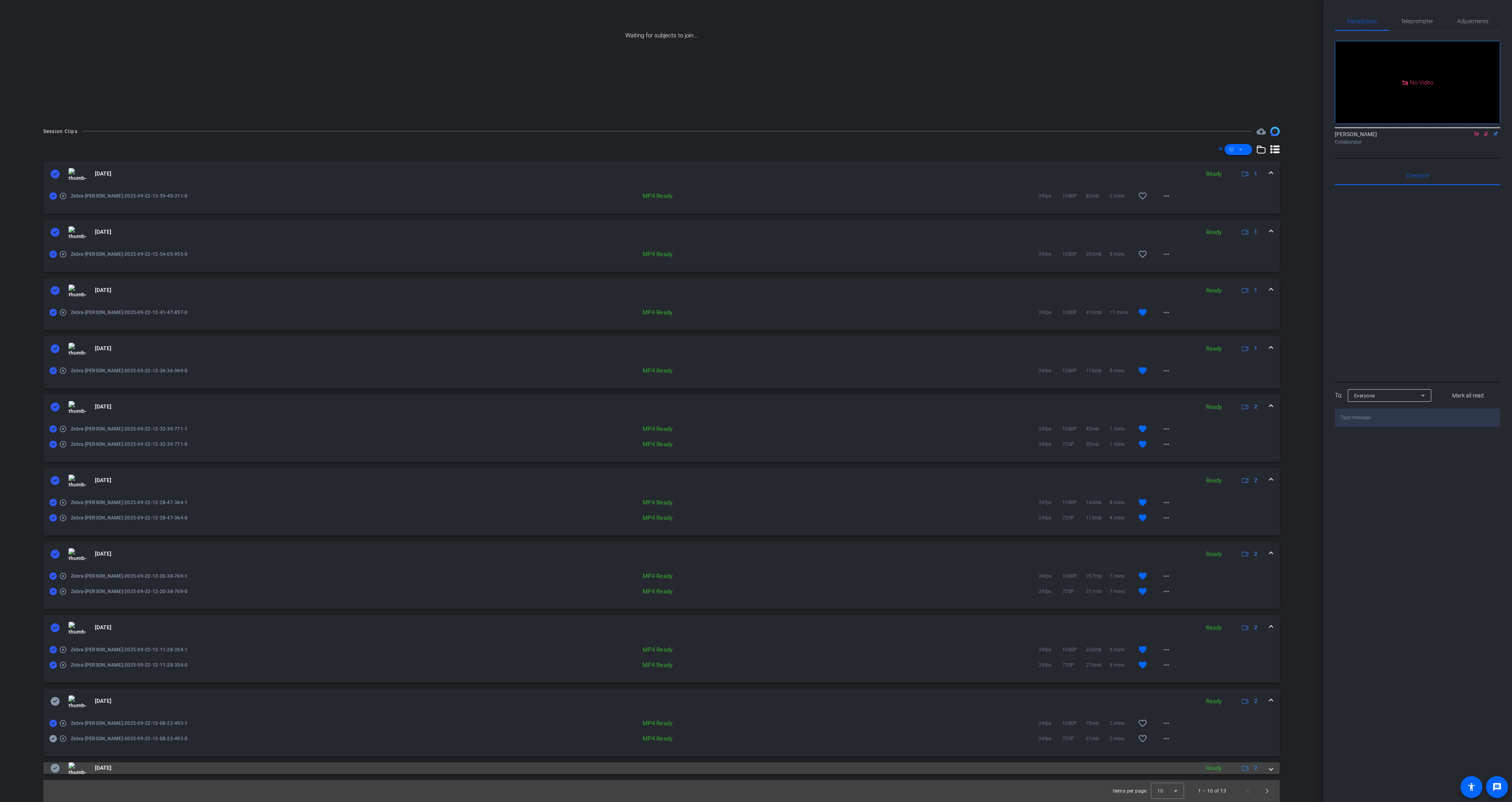
click at [437, 770] on mat-panel-title "[DATE]" at bounding box center [623, 769] width 1145 height 12
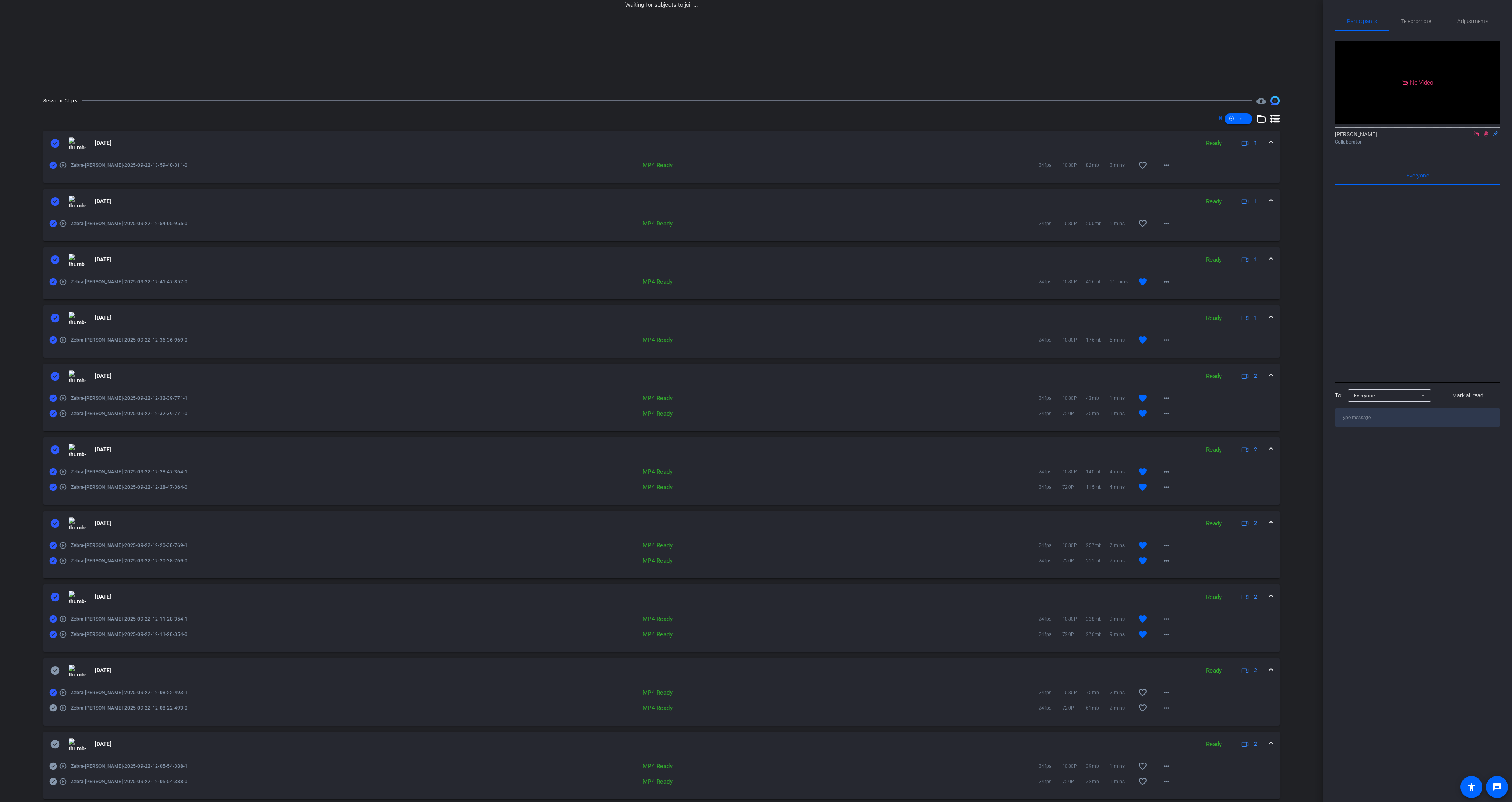
scroll to position [159, 0]
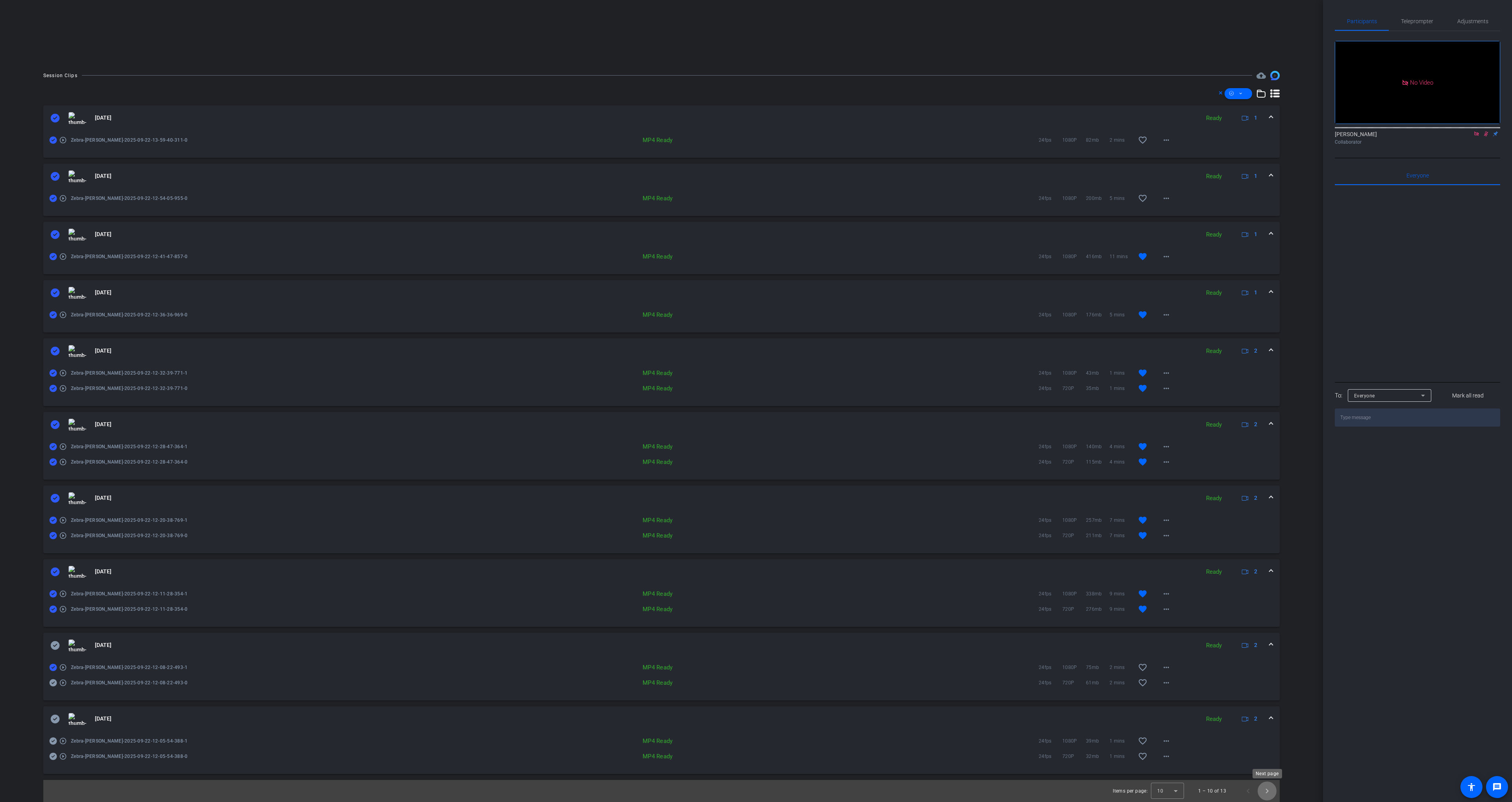
click at [1268, 788] on span "Next page" at bounding box center [1267, 791] width 19 height 19
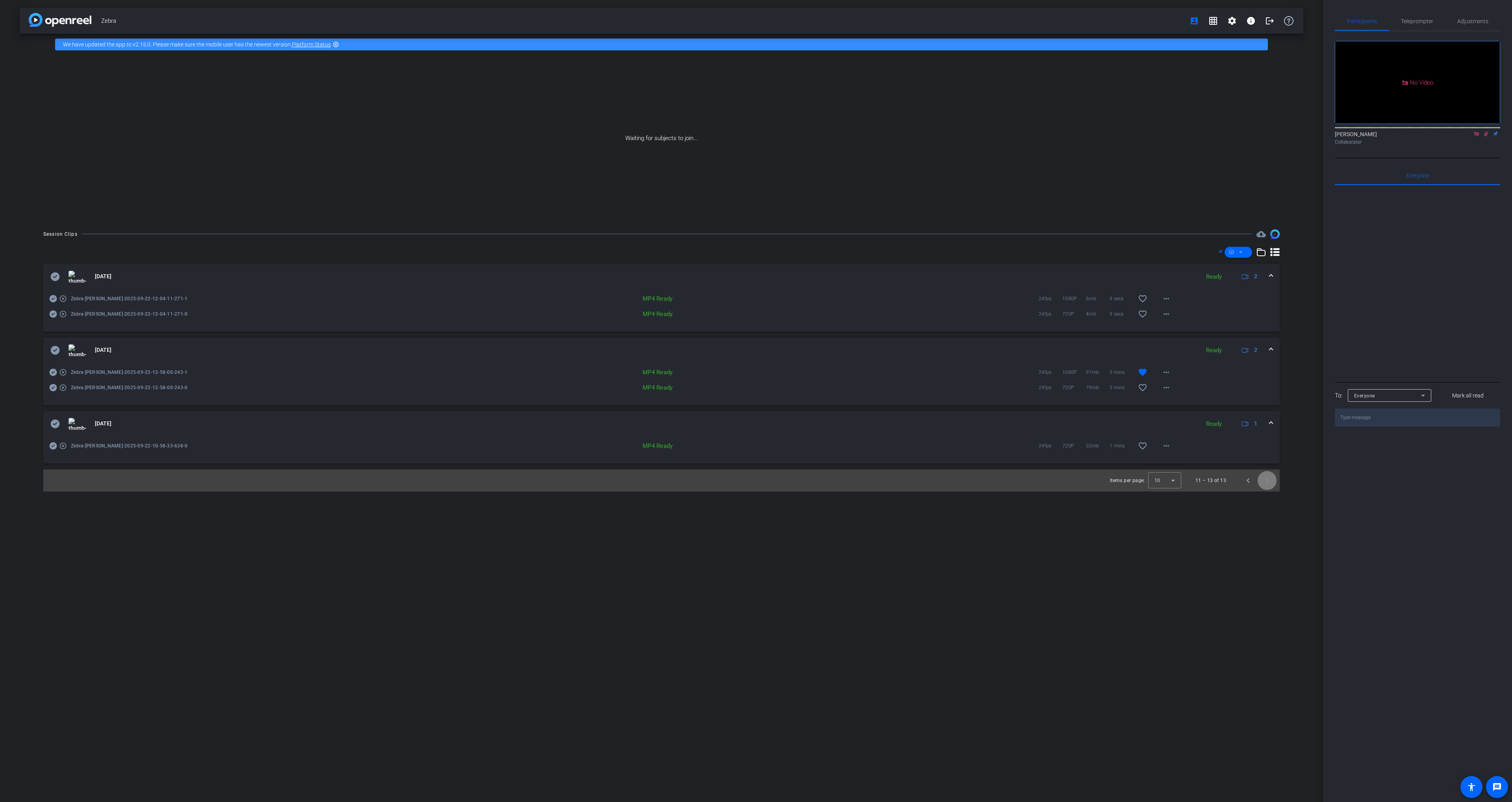
scroll to position [0, 0]
click at [56, 346] on icon at bounding box center [54, 350] width 9 height 9
click at [1232, 250] on icon at bounding box center [1231, 252] width 4 height 10
click at [1242, 290] on span "Download MP4" at bounding box center [1252, 294] width 42 height 9
